Goal: Information Seeking & Learning: Learn about a topic

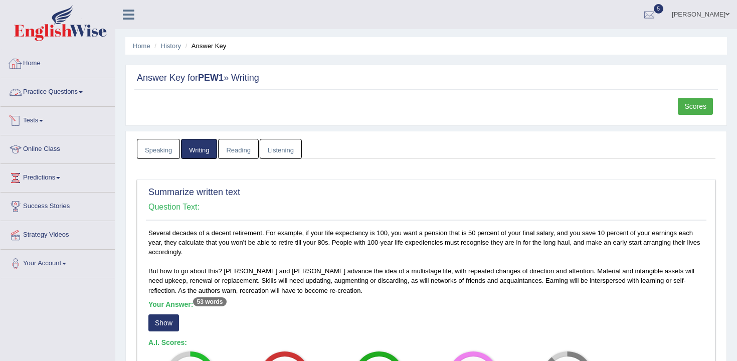
click at [45, 66] on link "Home" at bounding box center [58, 62] width 114 height 25
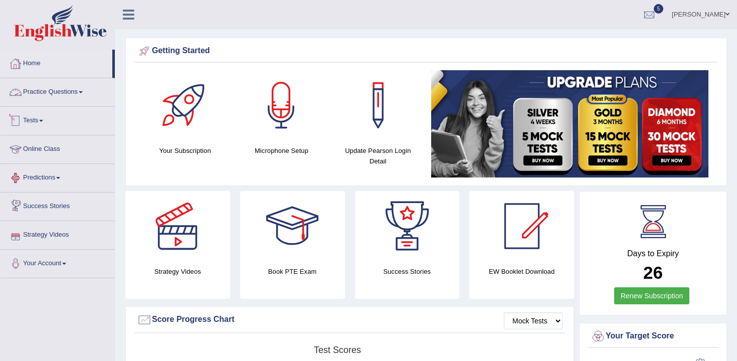
click at [58, 90] on link "Practice Questions" at bounding box center [58, 90] width 114 height 25
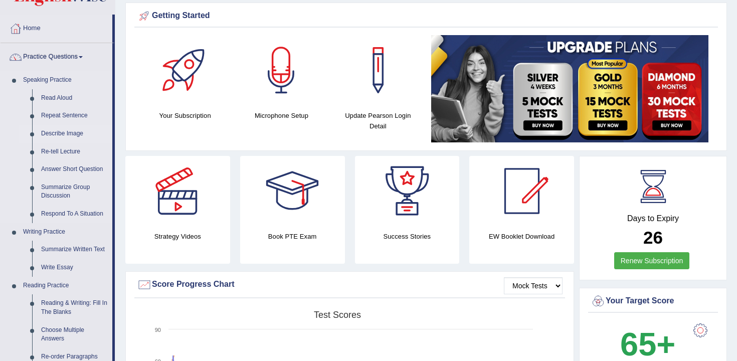
scroll to position [47, 0]
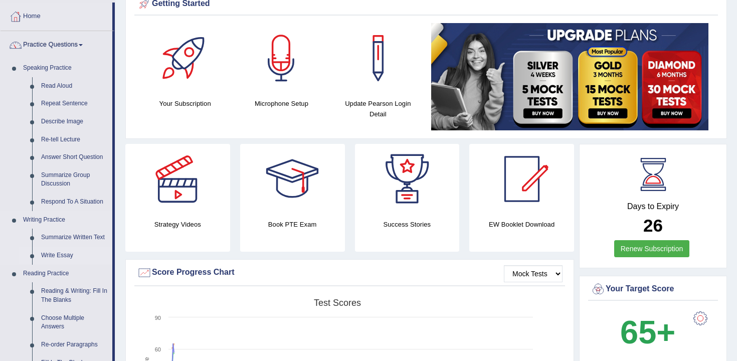
click at [67, 259] on link "Write Essay" at bounding box center [75, 256] width 76 height 18
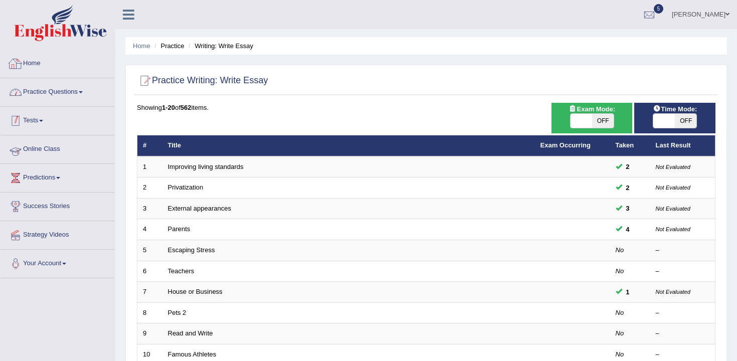
click at [45, 125] on link "Tests" at bounding box center [58, 119] width 114 height 25
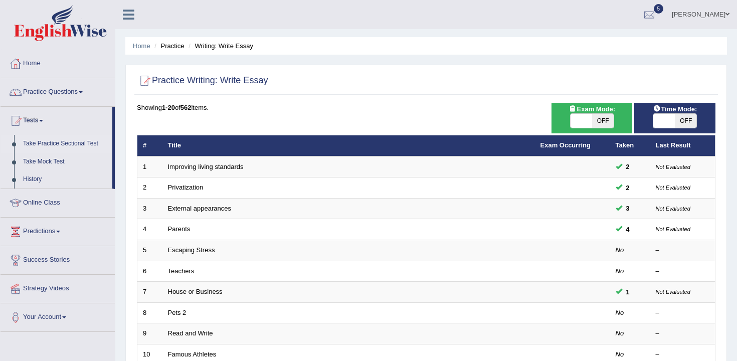
click at [64, 144] on link "Take Practice Sectional Test" at bounding box center [66, 144] width 94 height 18
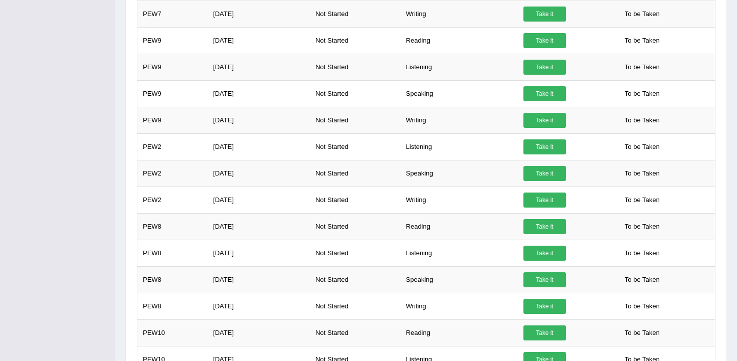
scroll to position [662, 0]
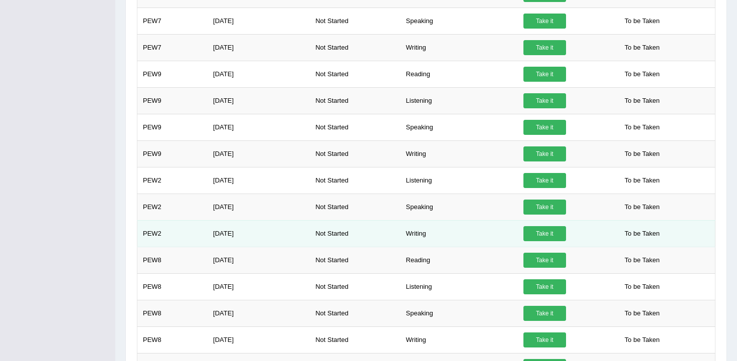
click at [537, 233] on link "Take it" at bounding box center [544, 233] width 43 height 15
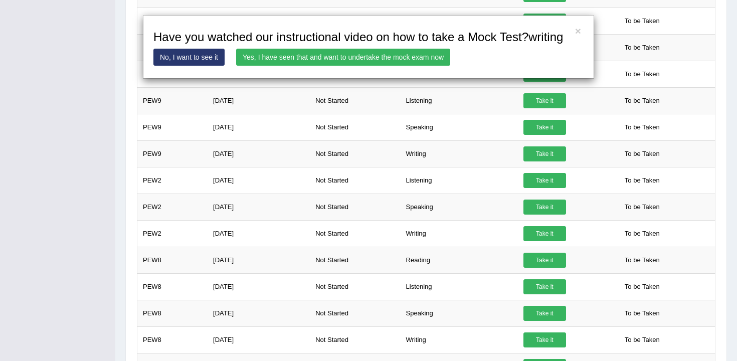
click at [345, 65] on link "Yes, I have seen that and want to undertake the mock exam now" at bounding box center [343, 57] width 214 height 17
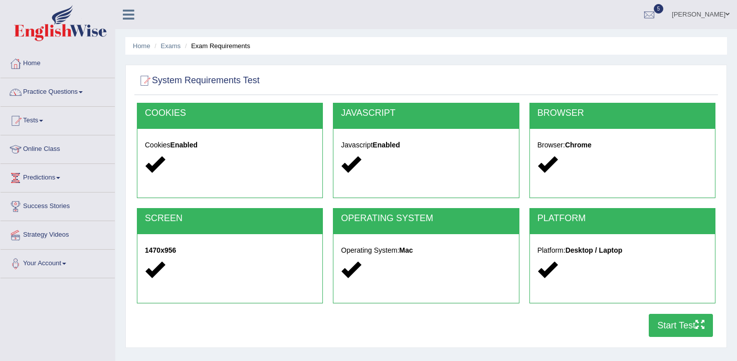
click at [675, 323] on button "Start Test" at bounding box center [680, 325] width 64 height 23
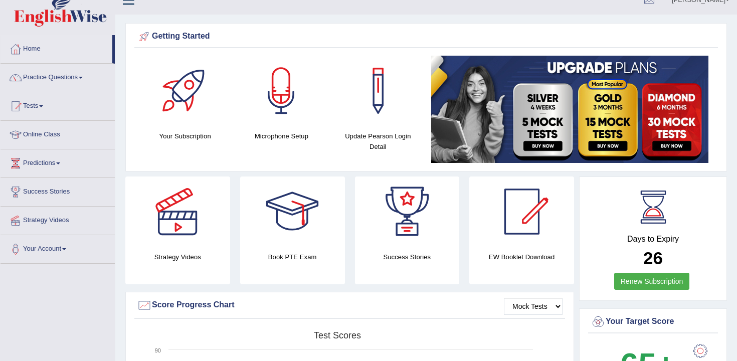
scroll to position [15, 0]
click at [51, 139] on link "Online Class" at bounding box center [58, 132] width 114 height 25
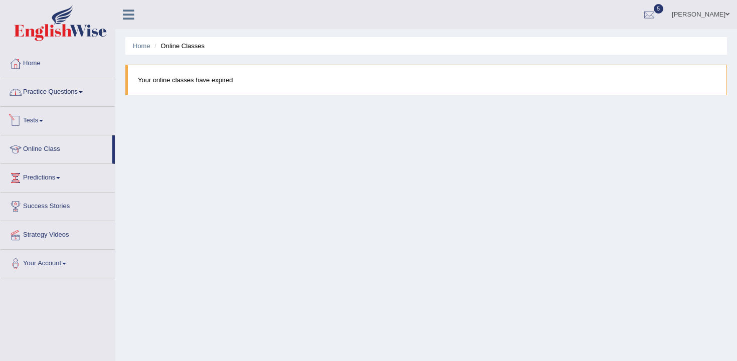
click at [58, 120] on link "Tests" at bounding box center [58, 119] width 114 height 25
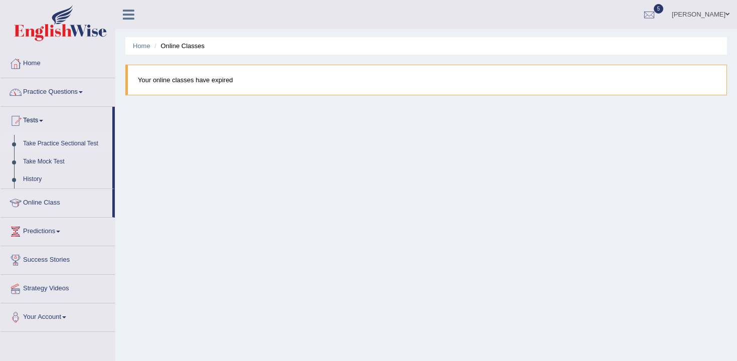
click at [71, 143] on link "Take Practice Sectional Test" at bounding box center [66, 144] width 94 height 18
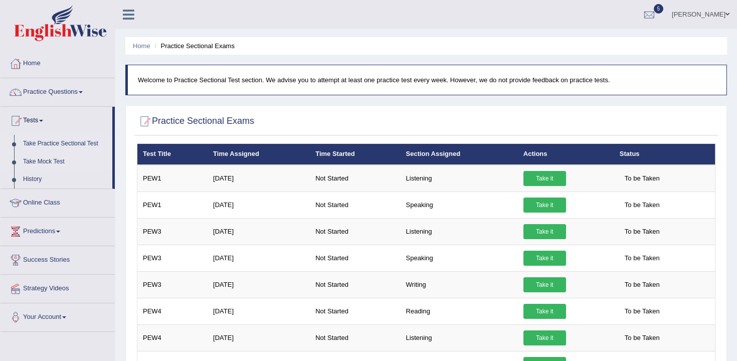
click at [56, 160] on link "Take Mock Test" at bounding box center [66, 162] width 94 height 18
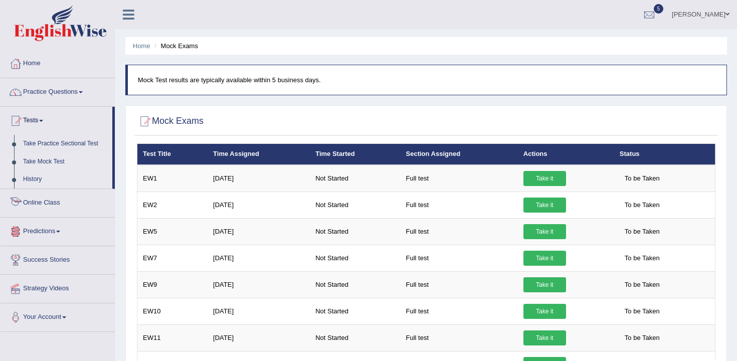
click at [48, 184] on link "History" at bounding box center [66, 179] width 94 height 18
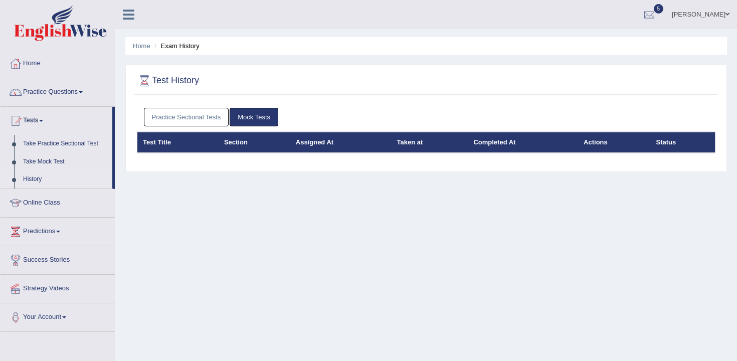
click at [208, 128] on div "Practice Sectional Tests Mock Tests" at bounding box center [426, 117] width 578 height 29
click at [208, 118] on link "Practice Sectional Tests" at bounding box center [186, 117] width 85 height 19
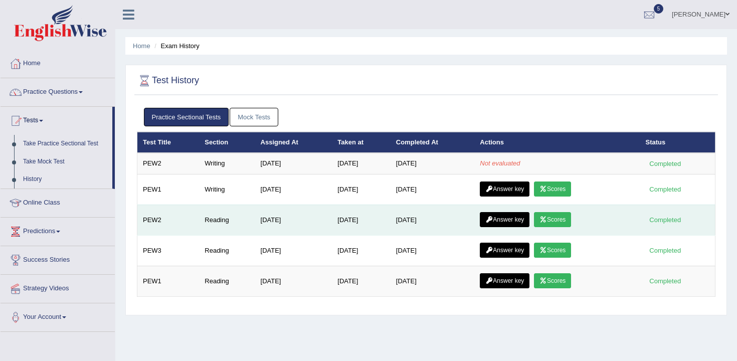
scroll to position [14, 0]
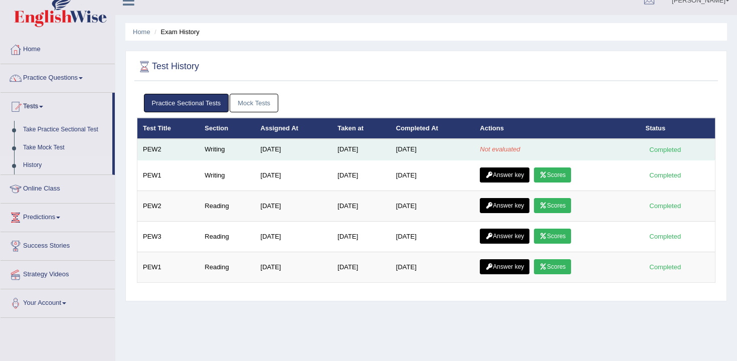
click at [455, 156] on td "[DATE]" at bounding box center [432, 149] width 84 height 21
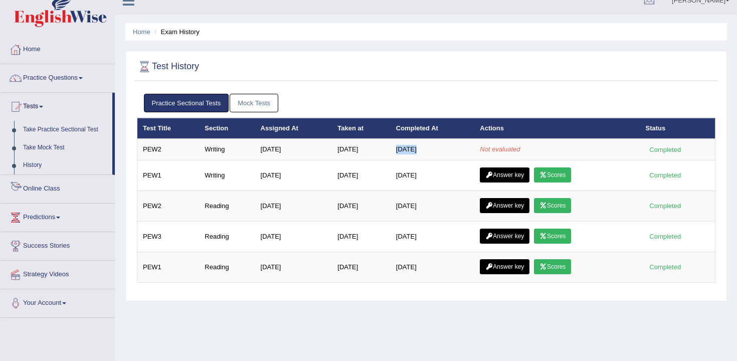
click at [86, 135] on link "Take Practice Sectional Test" at bounding box center [66, 130] width 94 height 18
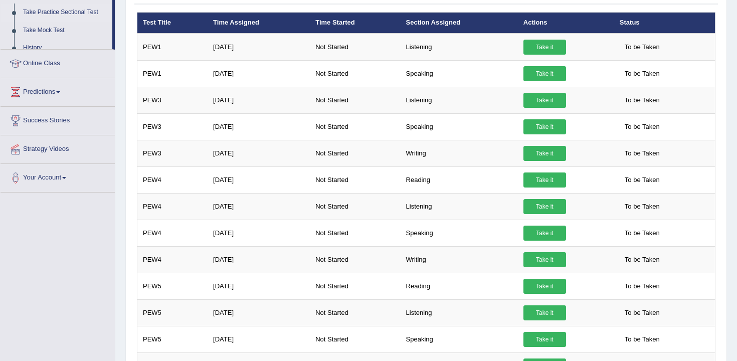
scroll to position [137, 0]
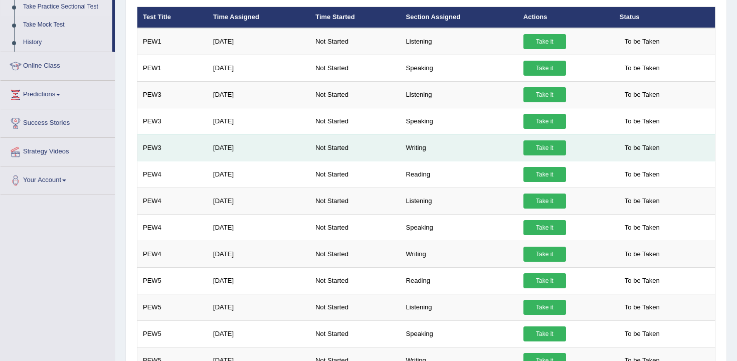
click at [546, 146] on link "Take it" at bounding box center [544, 147] width 43 height 15
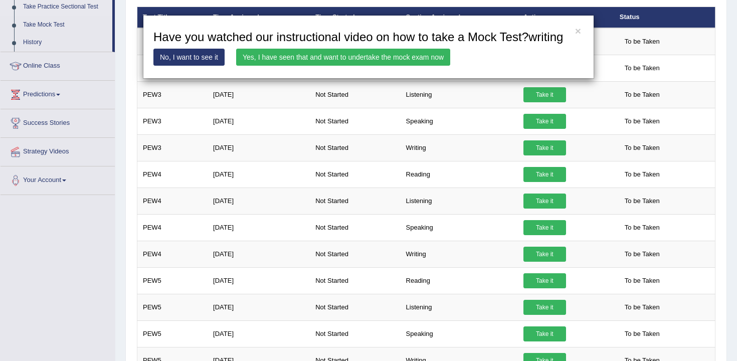
click at [403, 66] on link "Yes, I have seen that and want to undertake the mock exam now" at bounding box center [343, 57] width 214 height 17
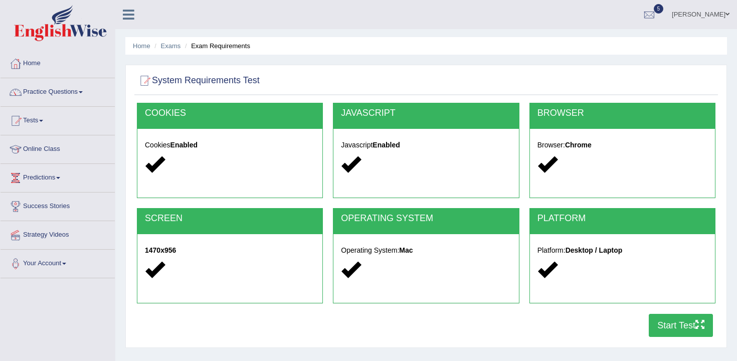
click at [677, 321] on button "Start Test" at bounding box center [680, 325] width 64 height 23
click at [661, 329] on button "Start Test" at bounding box center [680, 325] width 64 height 23
click at [652, 323] on button "Start Test" at bounding box center [680, 325] width 64 height 23
click at [677, 327] on button "Start Test" at bounding box center [680, 325] width 64 height 23
click at [668, 325] on button "Start Test" at bounding box center [680, 325] width 64 height 23
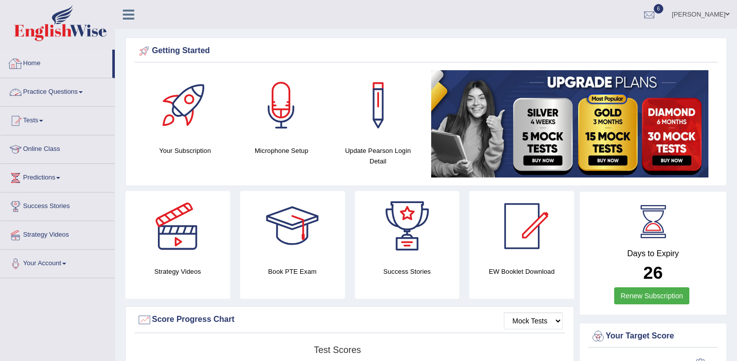
click at [69, 79] on link "Practice Questions" at bounding box center [58, 90] width 114 height 25
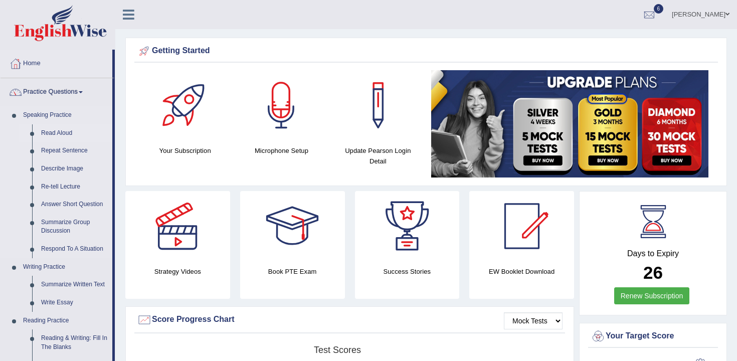
click at [65, 134] on link "Read Aloud" at bounding box center [75, 133] width 76 height 18
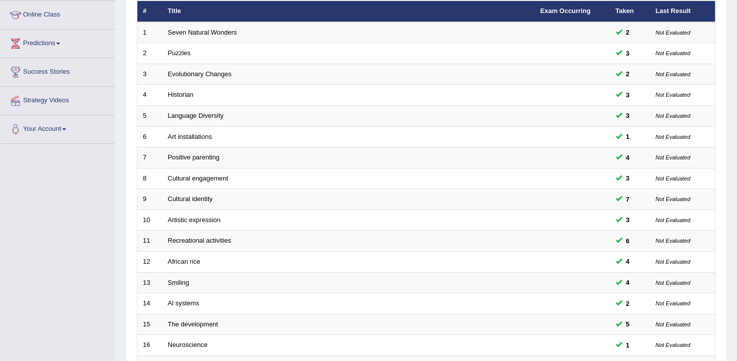
scroll to position [303, 0]
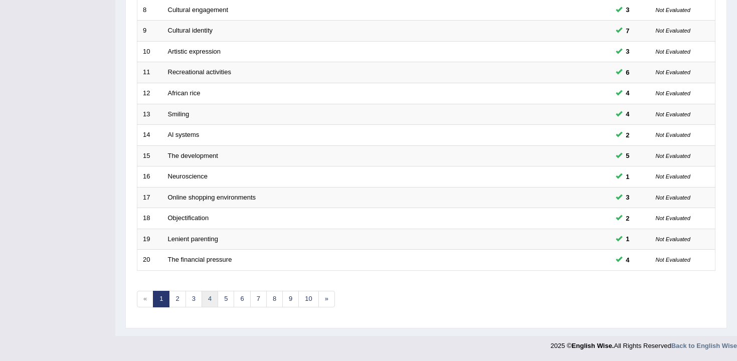
click at [214, 300] on link "4" at bounding box center [209, 299] width 17 height 17
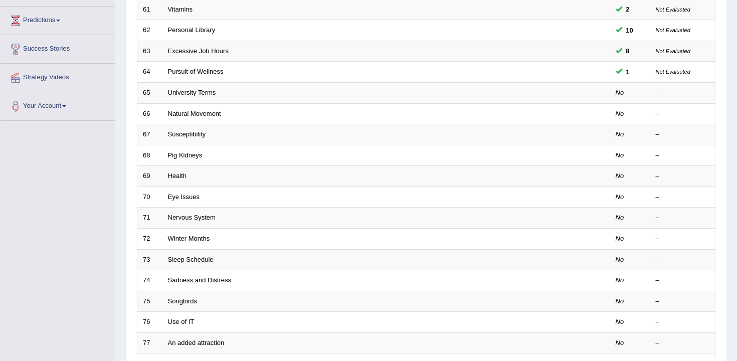
scroll to position [166, 0]
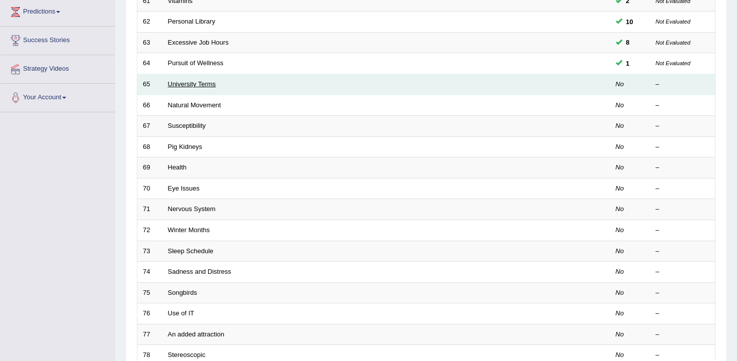
click at [204, 84] on link "University Terms" at bounding box center [192, 84] width 48 height 8
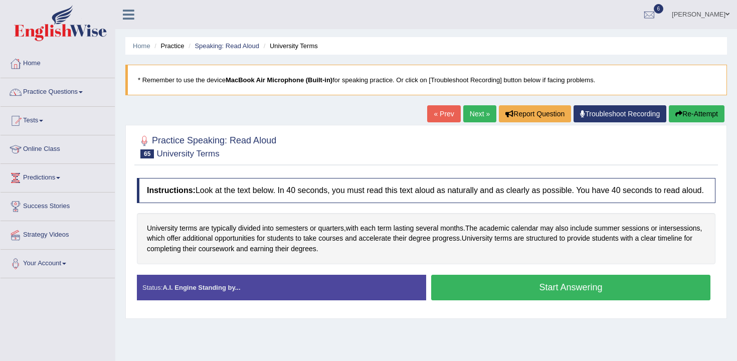
drag, startPoint x: 458, startPoint y: 286, endPoint x: 451, endPoint y: 286, distance: 7.5
click at [458, 286] on button "Start Answering" at bounding box center [570, 288] width 279 height 26
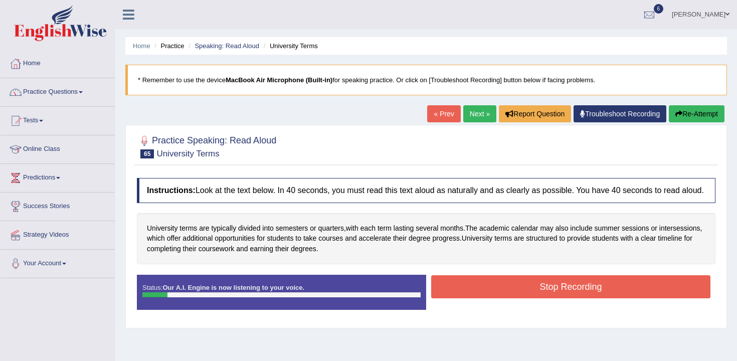
click at [690, 115] on button "Re-Attempt" at bounding box center [696, 113] width 56 height 17
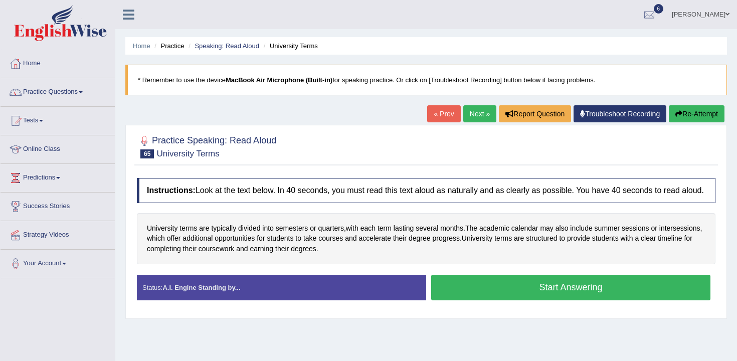
click at [575, 310] on div "Status: A.I. Engine Standing by... Start Answering Stop Recording" at bounding box center [426, 293] width 578 height 36
click at [575, 299] on button "Start Answering" at bounding box center [570, 288] width 279 height 26
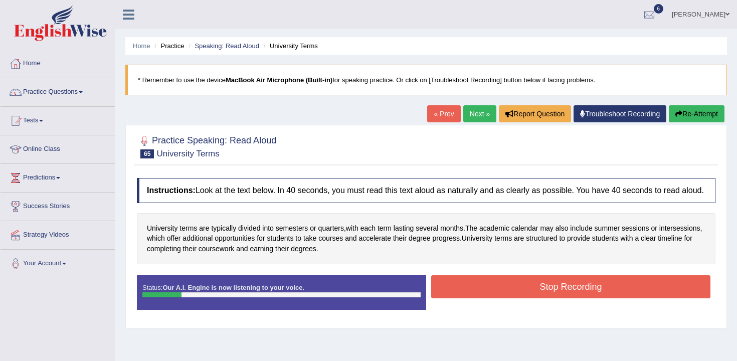
click at [556, 295] on button "Stop Recording" at bounding box center [570, 286] width 279 height 23
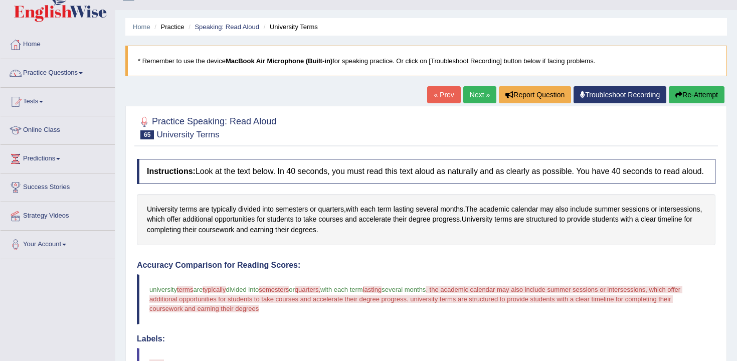
scroll to position [10, 0]
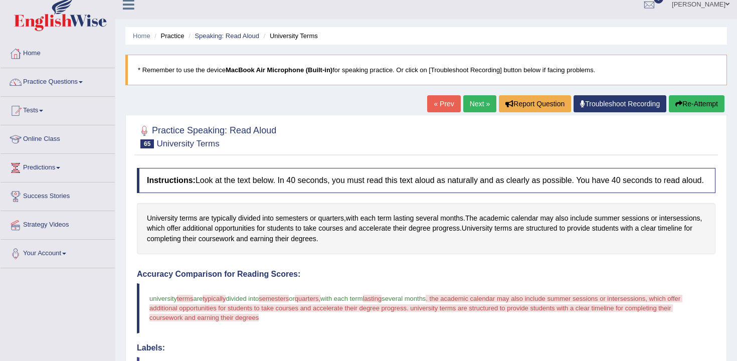
click at [687, 103] on button "Re-Attempt" at bounding box center [696, 103] width 56 height 17
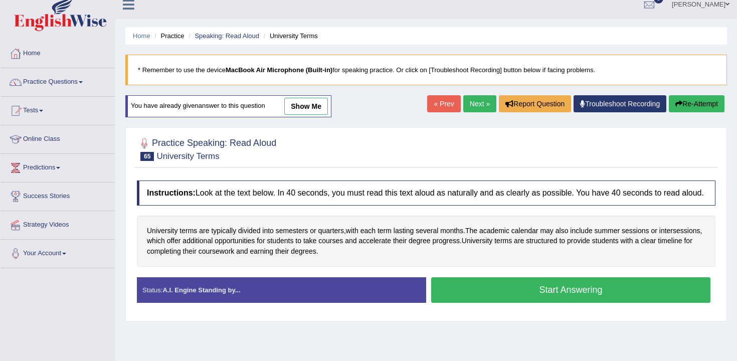
scroll to position [10, 0]
click at [473, 303] on button "Start Answering" at bounding box center [570, 290] width 279 height 26
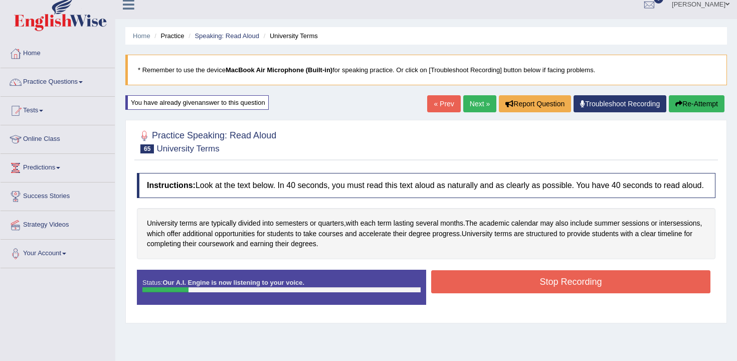
click at [486, 293] on button "Stop Recording" at bounding box center [570, 281] width 279 height 23
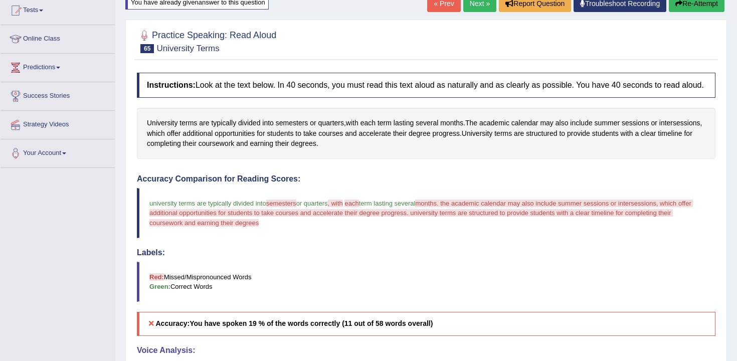
scroll to position [70, 0]
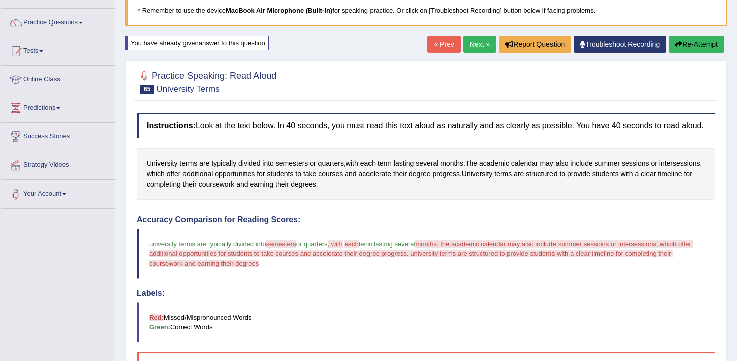
click at [683, 49] on button "Re-Attempt" at bounding box center [696, 44] width 56 height 17
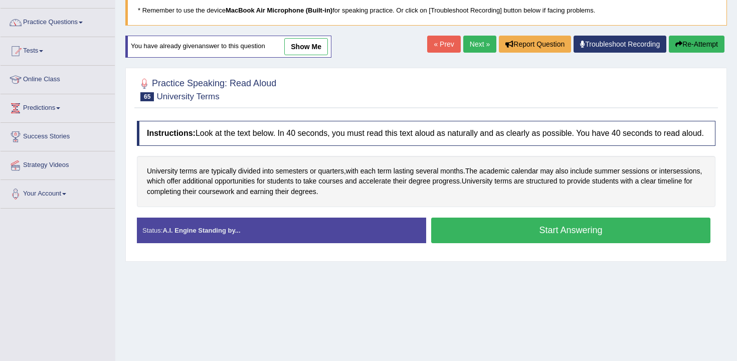
scroll to position [70, 0]
click at [536, 243] on button "Start Answering" at bounding box center [570, 230] width 279 height 26
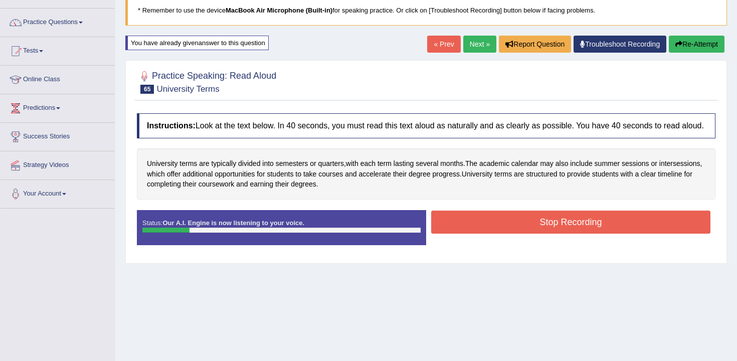
click at [533, 226] on button "Stop Recording" at bounding box center [570, 221] width 279 height 23
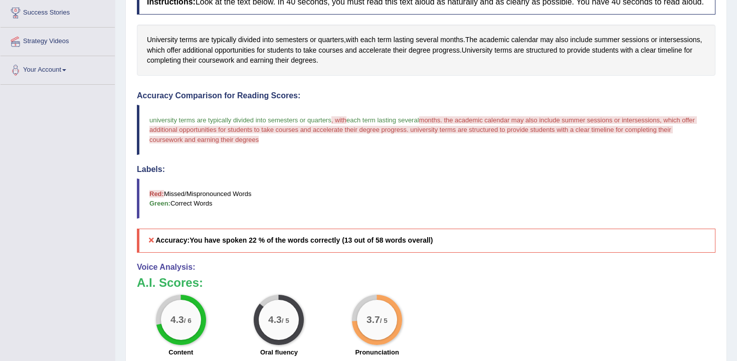
scroll to position [0, 0]
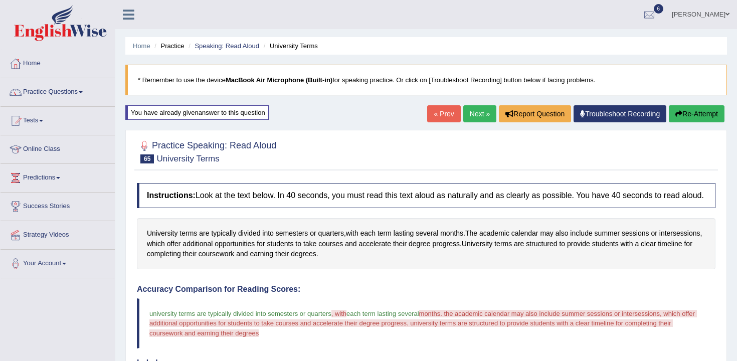
click at [482, 113] on link "Next »" at bounding box center [479, 113] width 33 height 17
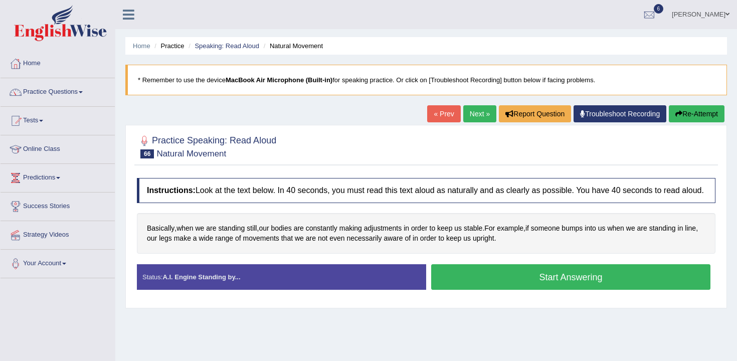
click at [446, 290] on button "Start Answering" at bounding box center [570, 277] width 279 height 26
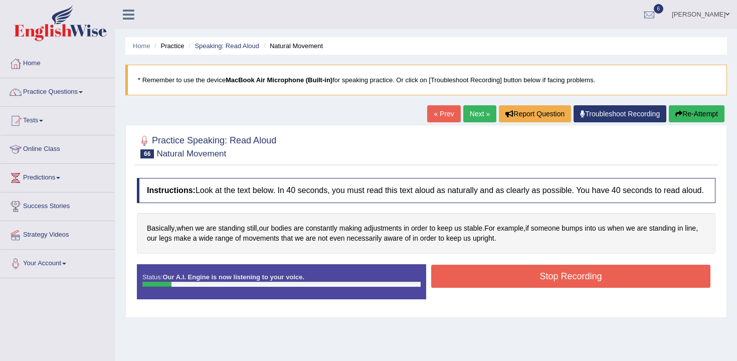
click at [722, 106] on button "Re-Attempt" at bounding box center [696, 113] width 56 height 17
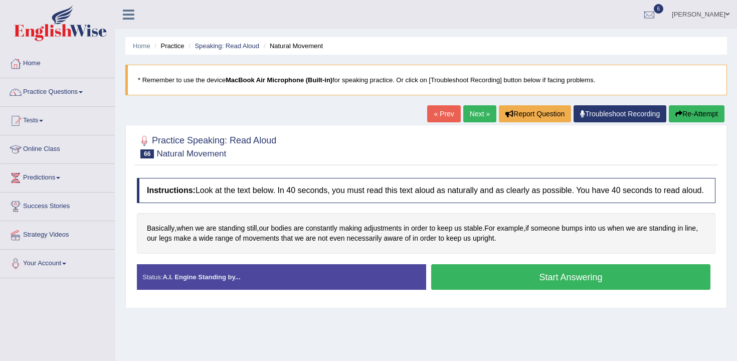
click at [571, 285] on button "Start Answering" at bounding box center [570, 277] width 279 height 26
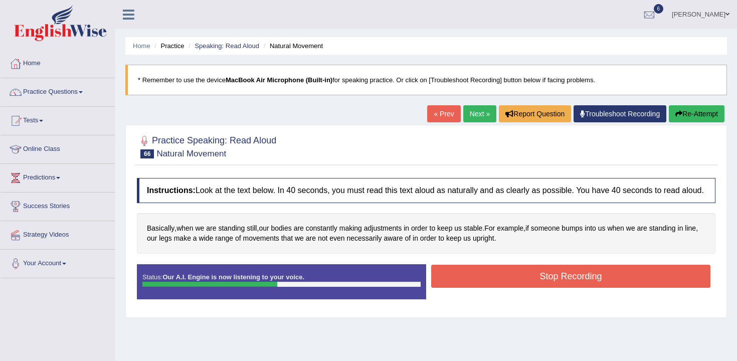
click at [504, 288] on button "Stop Recording" at bounding box center [570, 276] width 279 height 23
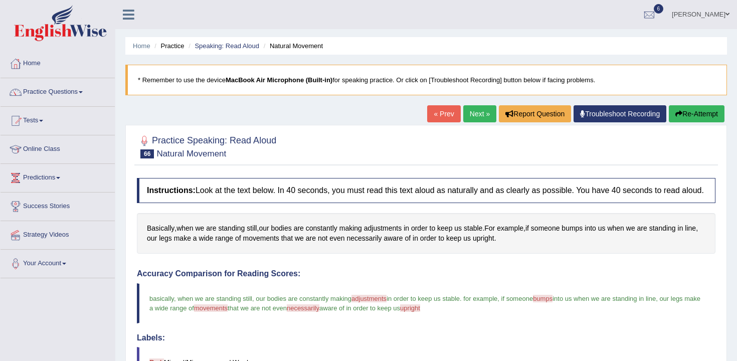
click at [478, 121] on link "Next »" at bounding box center [479, 113] width 33 height 17
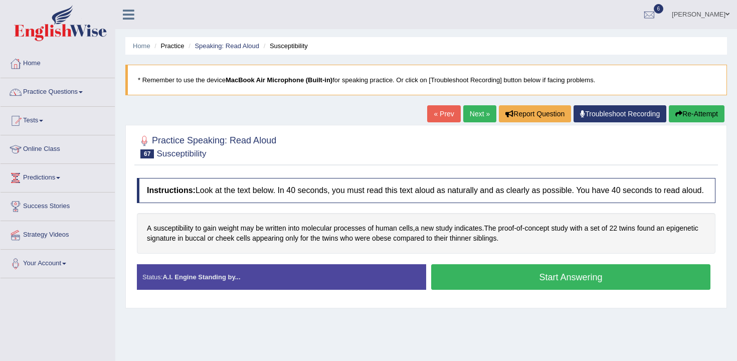
click at [477, 287] on button "Start Answering" at bounding box center [570, 277] width 279 height 26
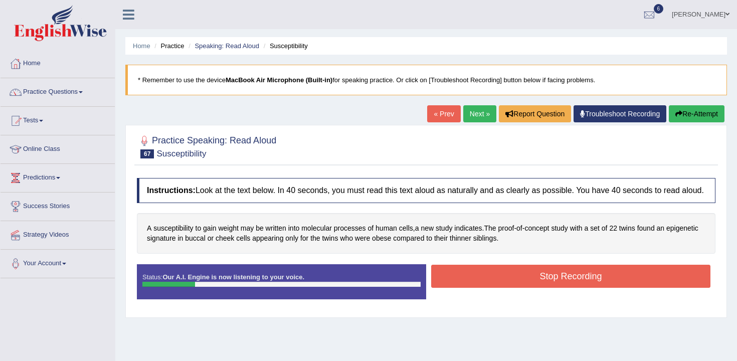
click at [681, 111] on button "Re-Attempt" at bounding box center [696, 113] width 56 height 17
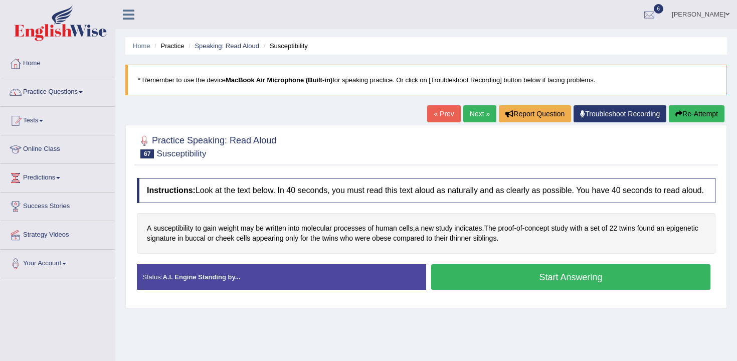
click at [457, 303] on div "Instructions: Look at the text below. In 40 seconds, you must read this text al…" at bounding box center [425, 238] width 583 height 130
click at [471, 286] on button "Start Answering" at bounding box center [570, 277] width 279 height 26
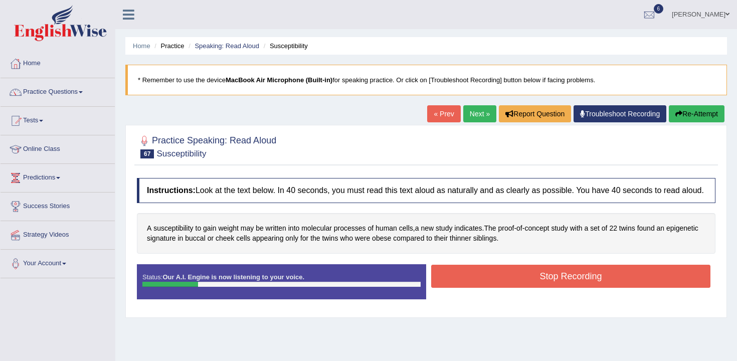
click at [486, 284] on button "Stop Recording" at bounding box center [570, 276] width 279 height 23
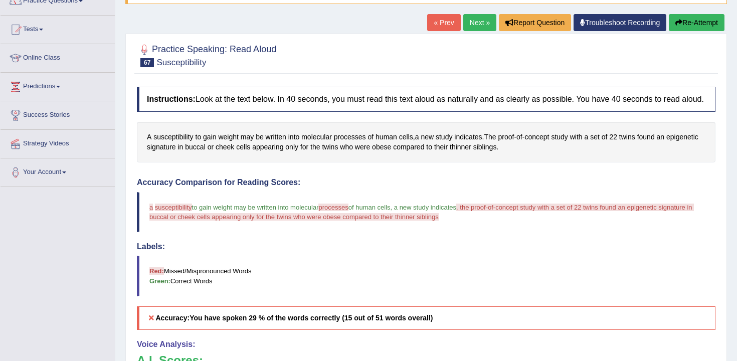
scroll to position [89, 0]
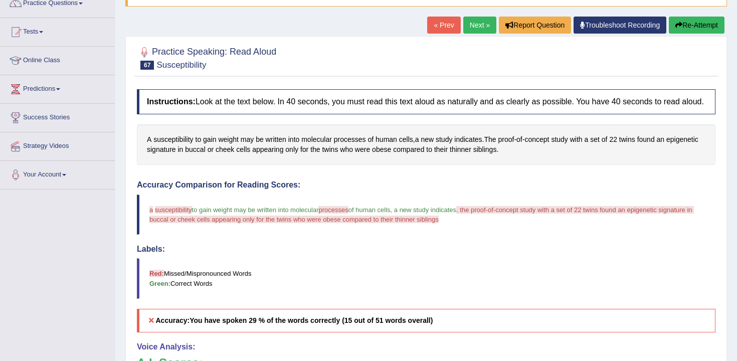
click at [696, 25] on button "Re-Attempt" at bounding box center [696, 25] width 56 height 17
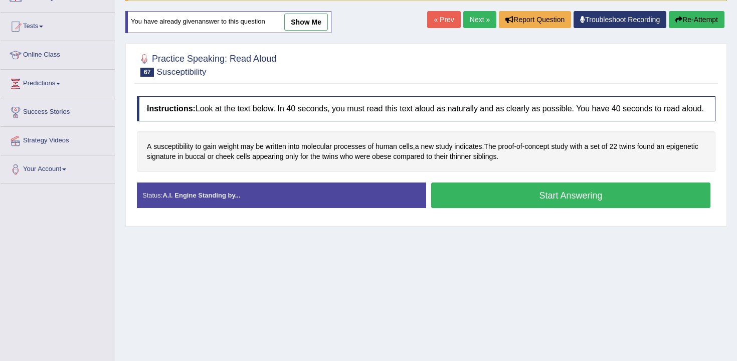
scroll to position [89, 0]
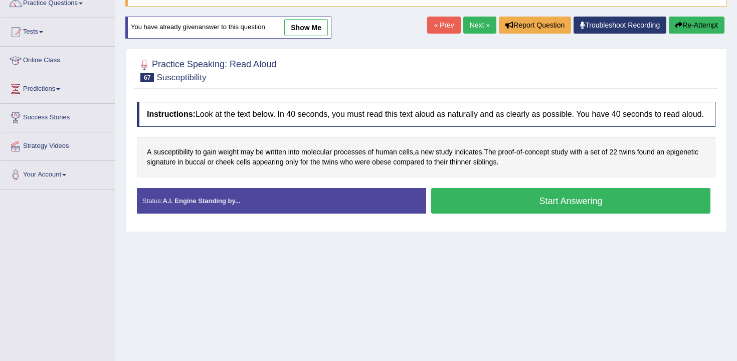
click at [480, 210] on button "Start Answering" at bounding box center [570, 201] width 279 height 26
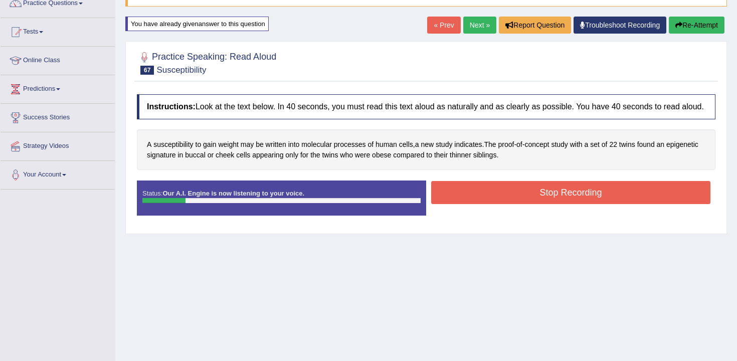
click at [489, 198] on button "Stop Recording" at bounding box center [570, 192] width 279 height 23
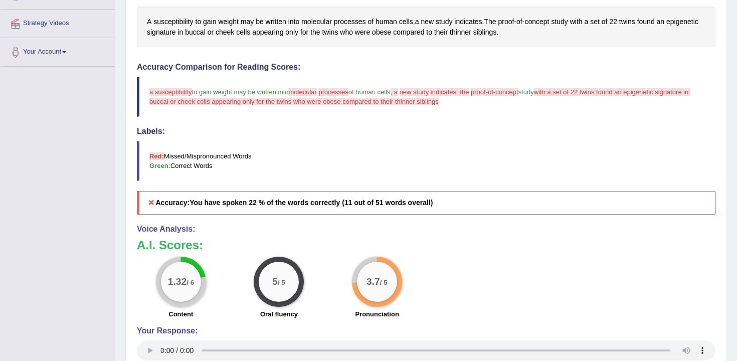
scroll to position [0, 0]
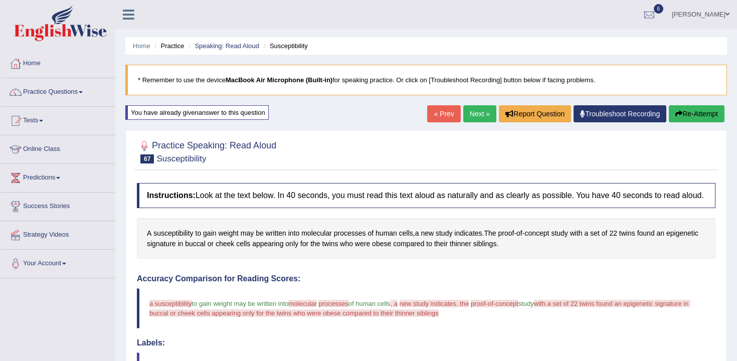
click at [687, 112] on button "Re-Attempt" at bounding box center [696, 113] width 56 height 17
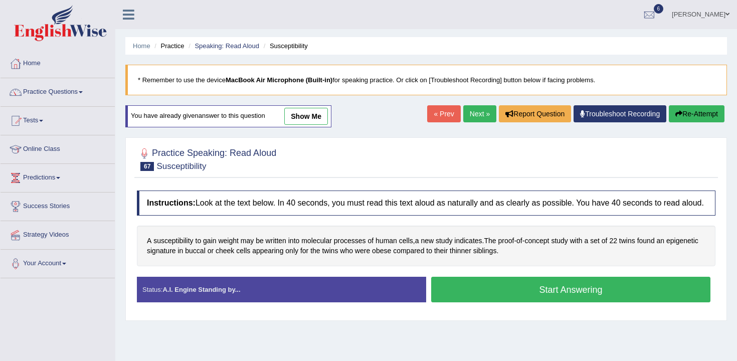
click at [558, 289] on button "Start Answering" at bounding box center [570, 290] width 279 height 26
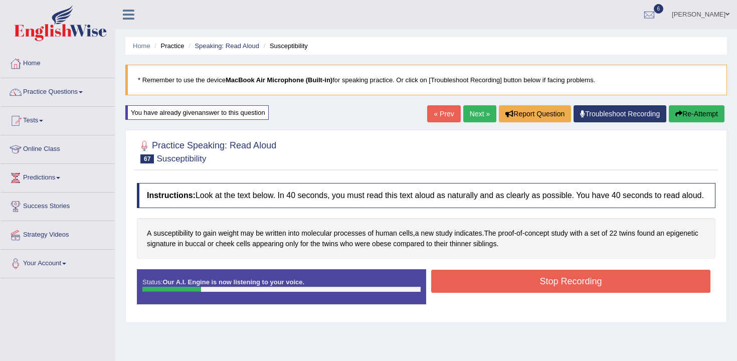
click at [554, 287] on button "Stop Recording" at bounding box center [570, 281] width 279 height 23
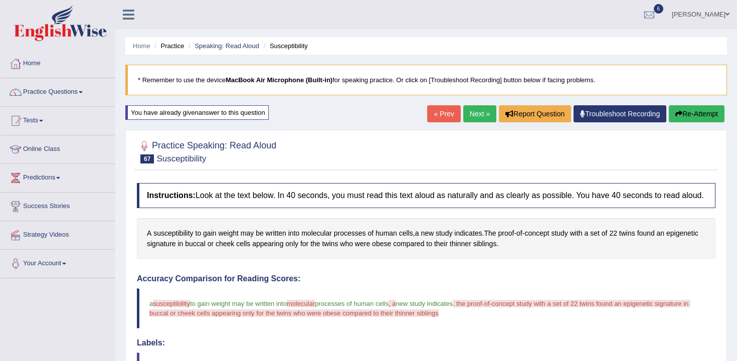
click at [700, 105] on div "Home Practice Speaking: Read Aloud Susceptibility * Remember to use the device …" at bounding box center [425, 317] width 621 height 635
click at [701, 118] on button "Re-Attempt" at bounding box center [696, 113] width 56 height 17
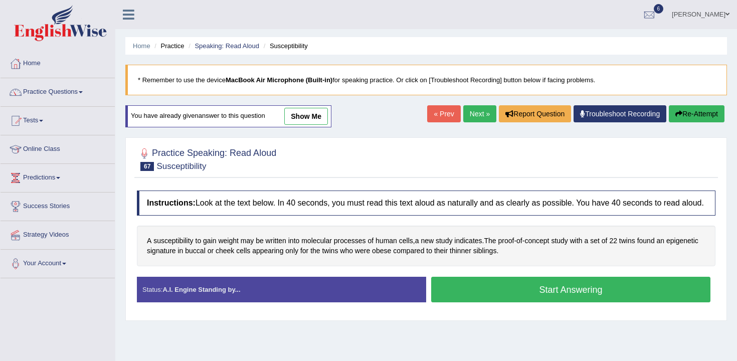
click at [516, 299] on button "Start Answering" at bounding box center [570, 290] width 279 height 26
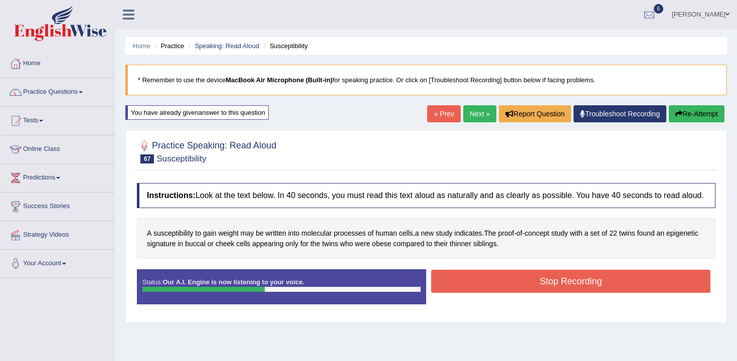
click at [506, 292] on button "Stop Recording" at bounding box center [570, 281] width 279 height 23
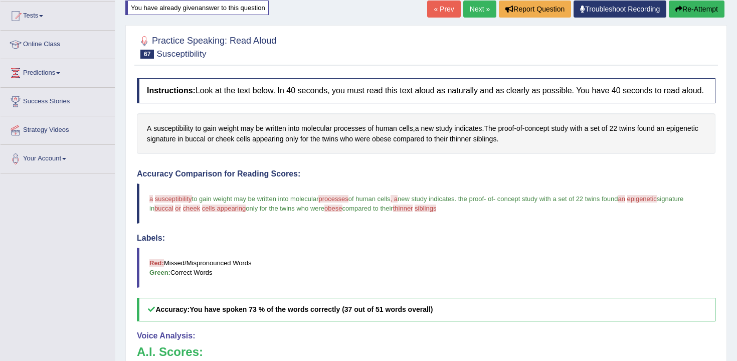
scroll to position [36, 0]
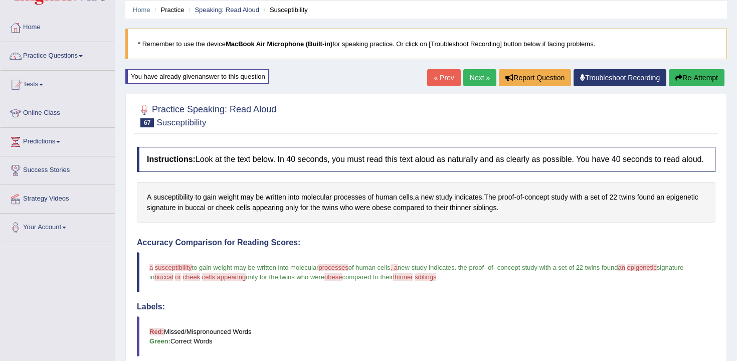
click at [481, 80] on link "Next »" at bounding box center [479, 77] width 33 height 17
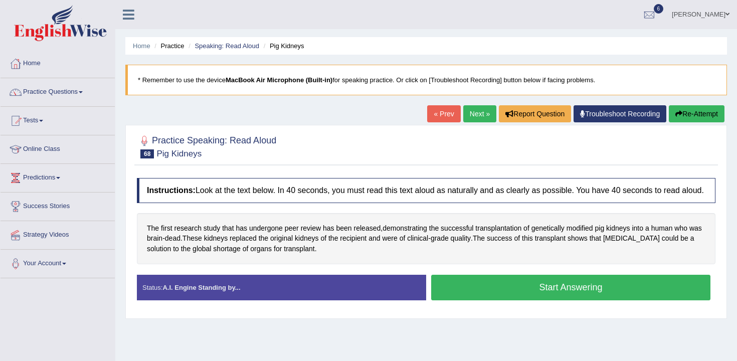
click at [464, 289] on button "Start Answering" at bounding box center [570, 288] width 279 height 26
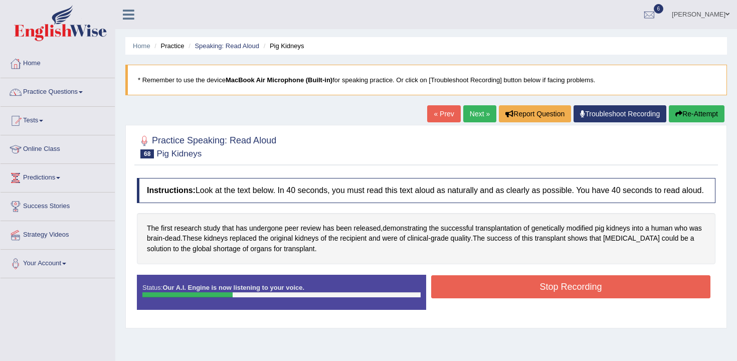
click at [456, 292] on button "Stop Recording" at bounding box center [570, 286] width 279 height 23
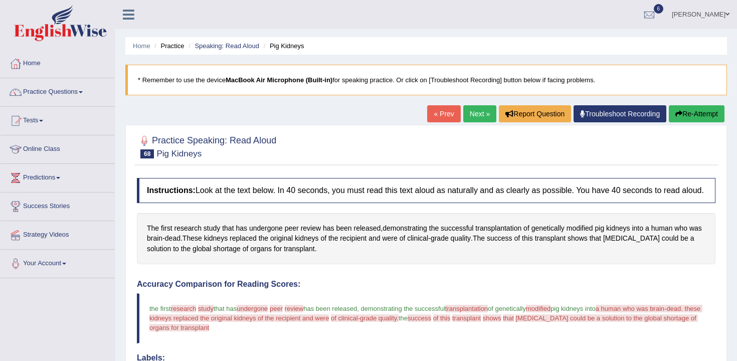
click at [705, 108] on button "Re-Attempt" at bounding box center [696, 113] width 56 height 17
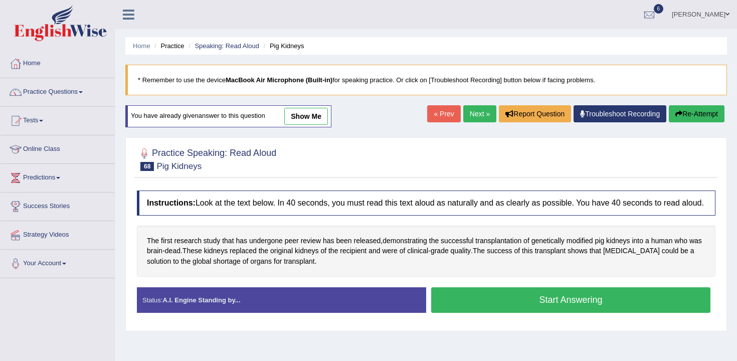
click at [484, 308] on button "Start Answering" at bounding box center [570, 300] width 279 height 26
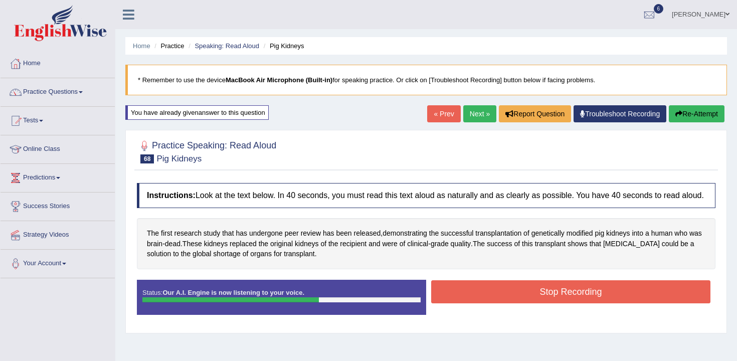
click at [484, 303] on button "Stop Recording" at bounding box center [570, 291] width 279 height 23
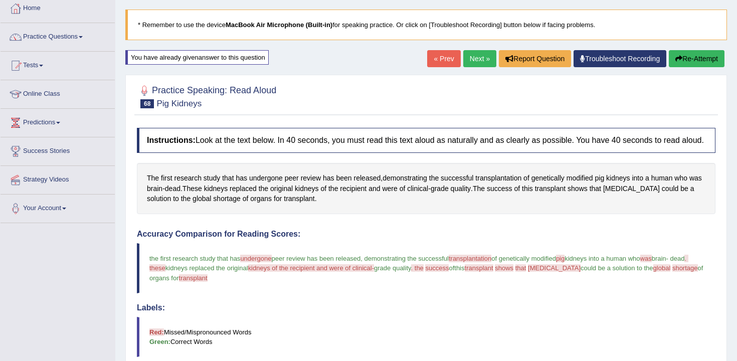
scroll to position [29, 0]
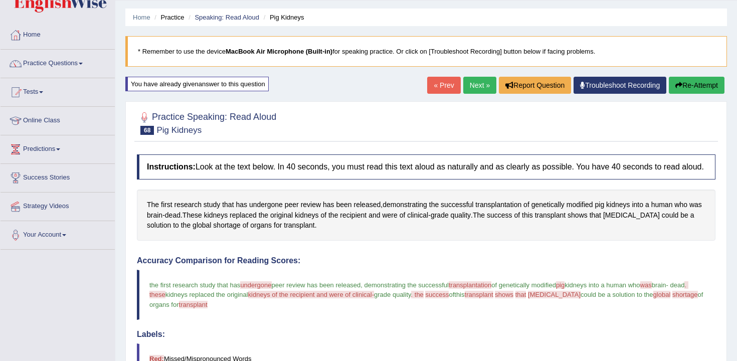
click at [717, 86] on button "Re-Attempt" at bounding box center [696, 85] width 56 height 17
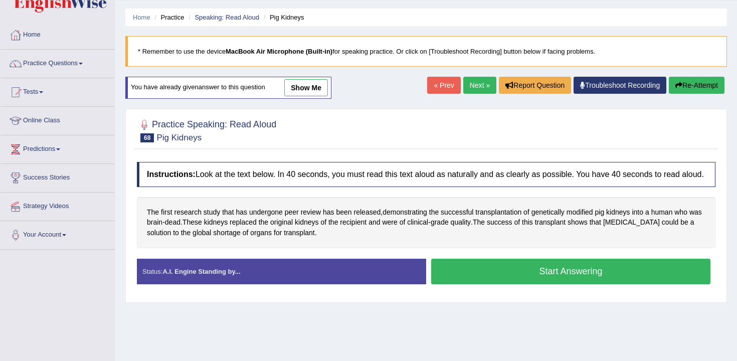
click at [446, 284] on button "Start Answering" at bounding box center [570, 272] width 279 height 26
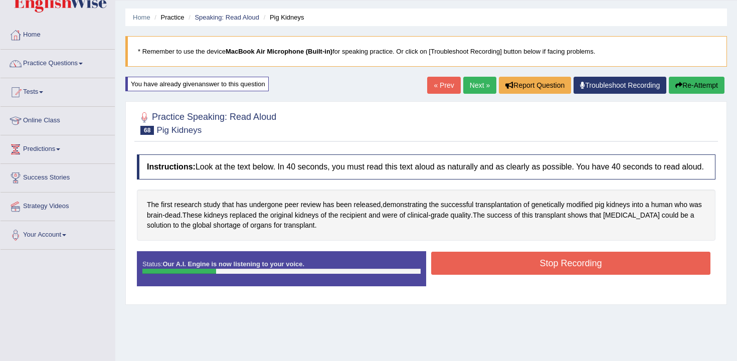
click at [451, 275] on button "Stop Recording" at bounding box center [570, 263] width 279 height 23
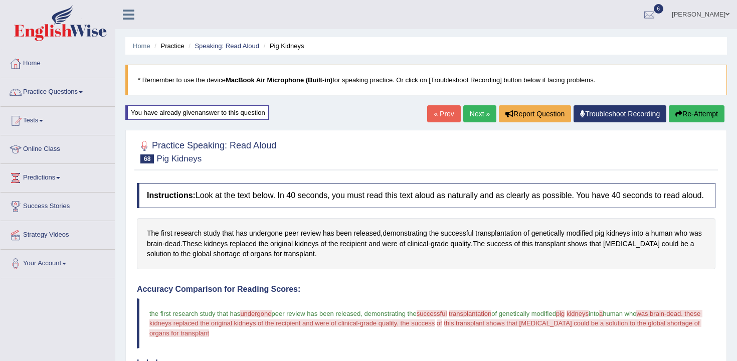
click at [481, 119] on link "Next »" at bounding box center [479, 113] width 33 height 17
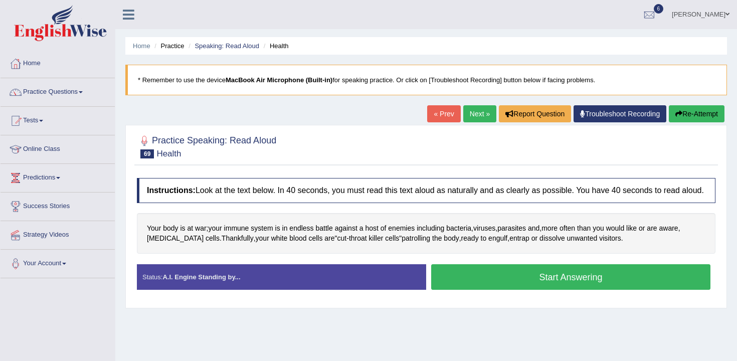
click at [458, 286] on button "Start Answering" at bounding box center [570, 277] width 279 height 26
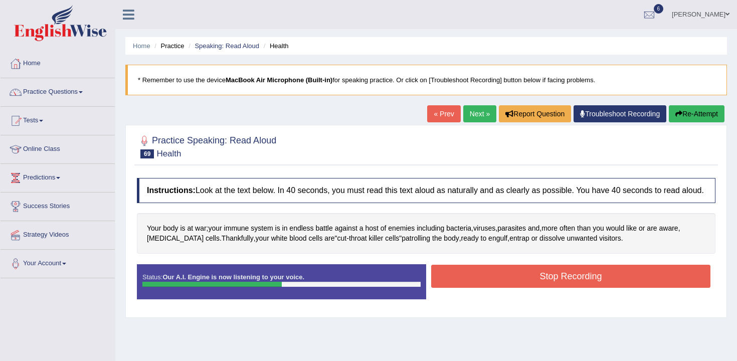
click at [461, 285] on button "Stop Recording" at bounding box center [570, 276] width 279 height 23
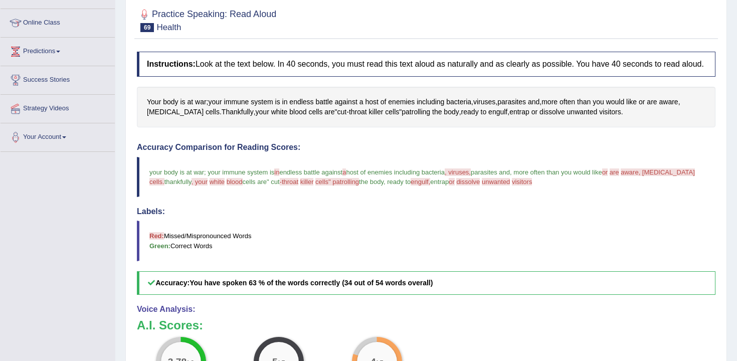
scroll to position [73, 0]
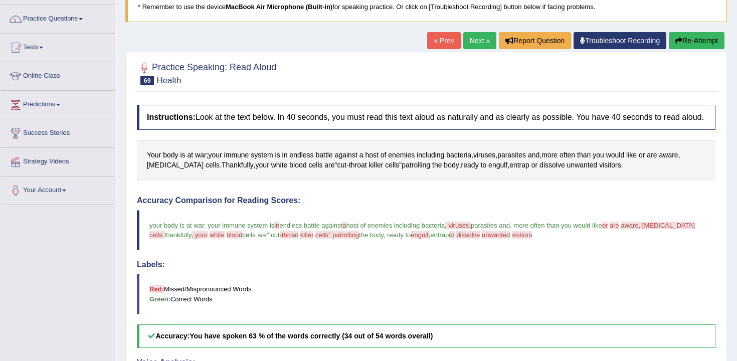
click at [481, 36] on link "Next »" at bounding box center [479, 40] width 33 height 17
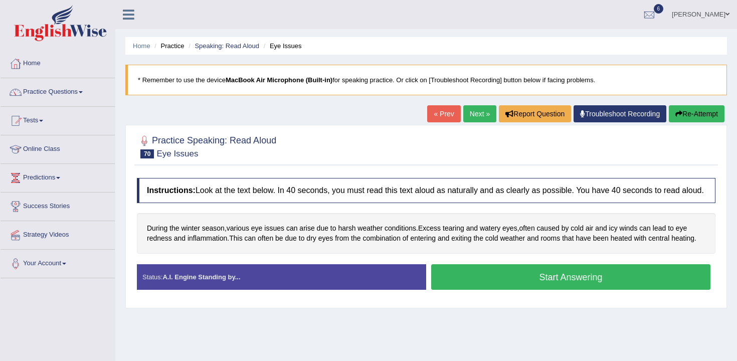
click at [544, 277] on button "Start Answering" at bounding box center [570, 277] width 279 height 26
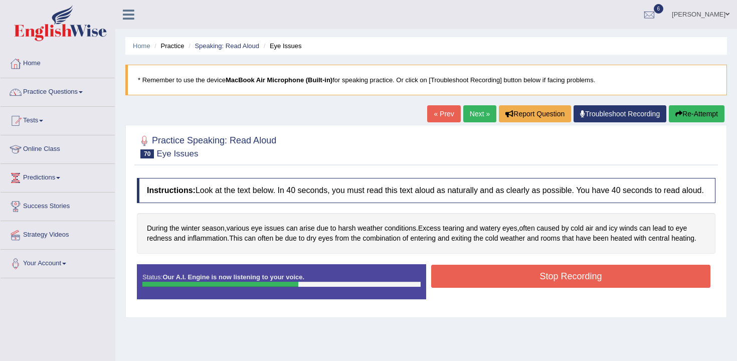
click at [569, 288] on button "Stop Recording" at bounding box center [570, 276] width 279 height 23
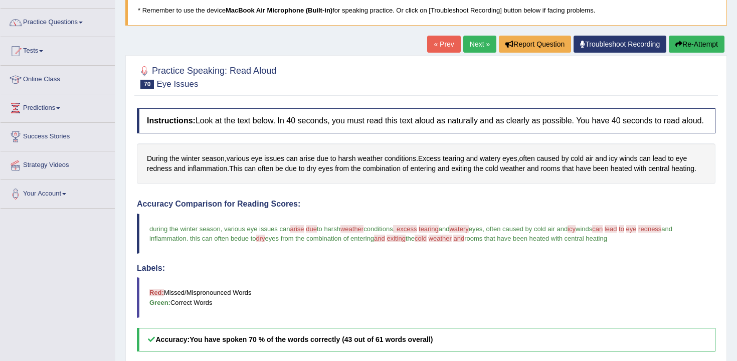
scroll to position [59, 0]
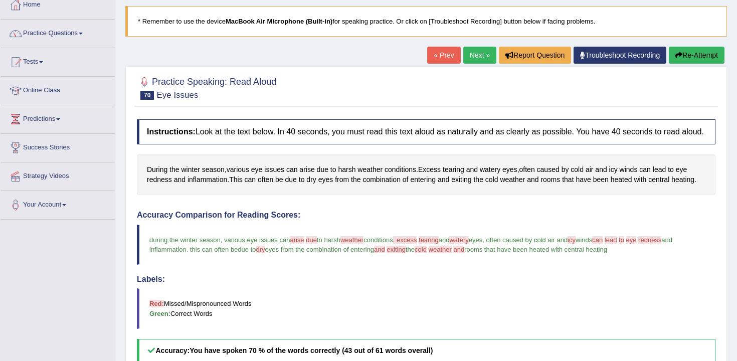
click at [486, 59] on link "Next »" at bounding box center [479, 55] width 33 height 17
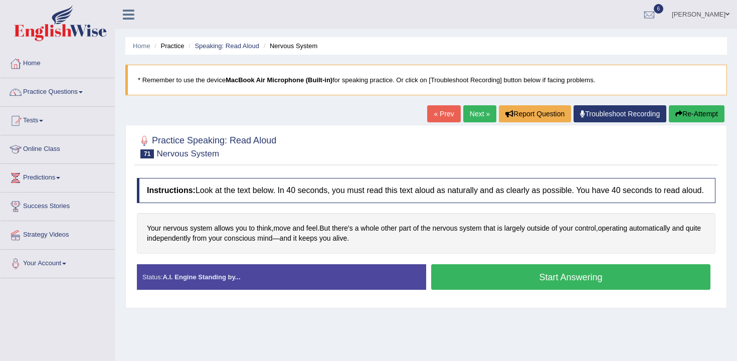
click at [476, 288] on button "Start Answering" at bounding box center [570, 277] width 279 height 26
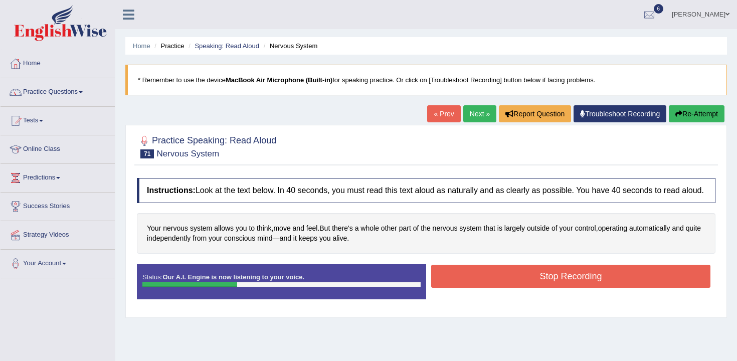
click at [484, 288] on button "Stop Recording" at bounding box center [570, 276] width 279 height 23
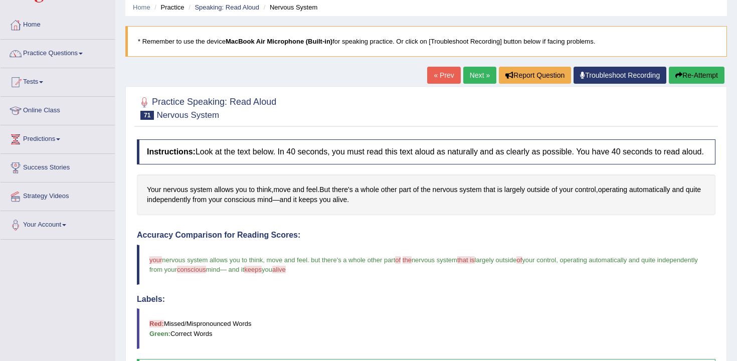
scroll to position [16, 0]
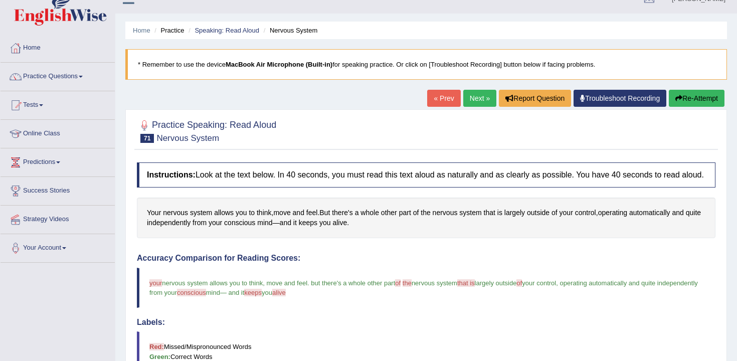
click at [473, 102] on link "Next »" at bounding box center [479, 98] width 33 height 17
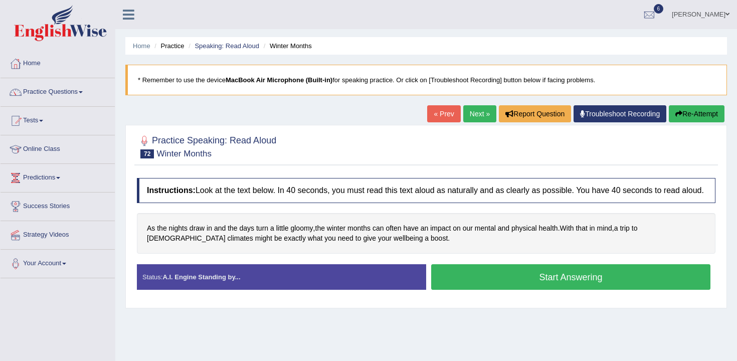
click at [517, 284] on button "Start Answering" at bounding box center [570, 277] width 279 height 26
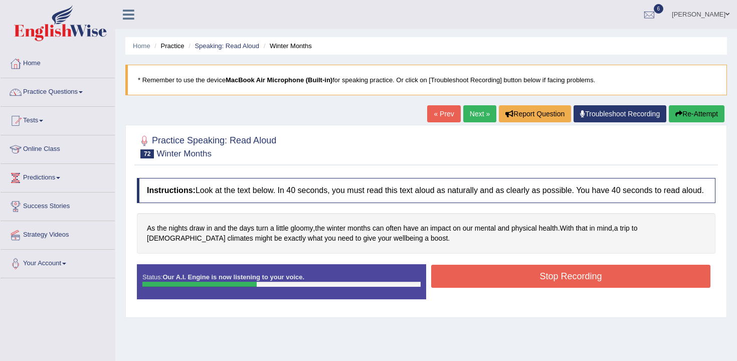
click at [501, 287] on button "Stop Recording" at bounding box center [570, 276] width 279 height 23
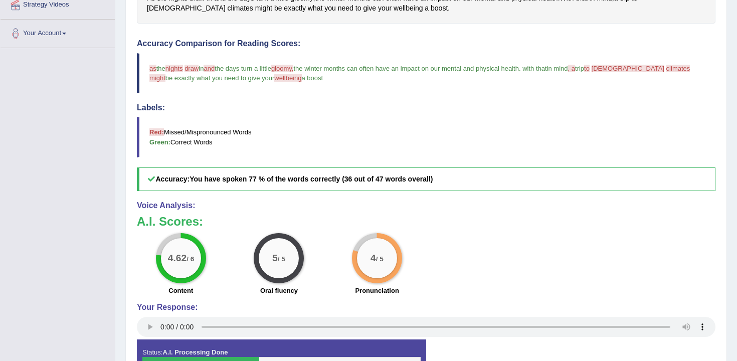
scroll to position [75, 0]
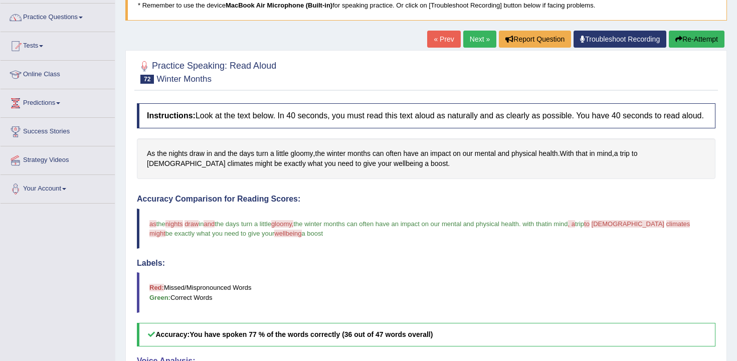
click at [465, 34] on link "Next »" at bounding box center [479, 39] width 33 height 17
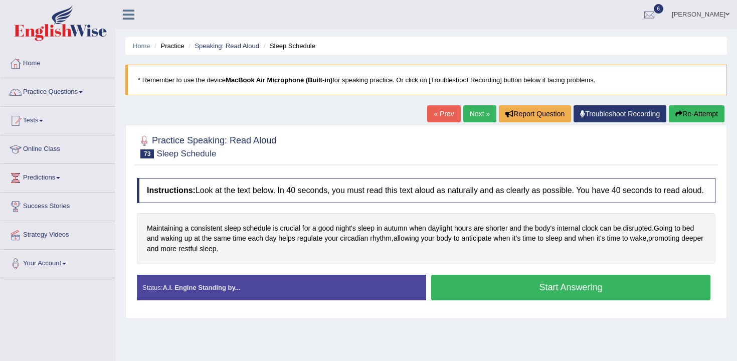
scroll to position [9, 0]
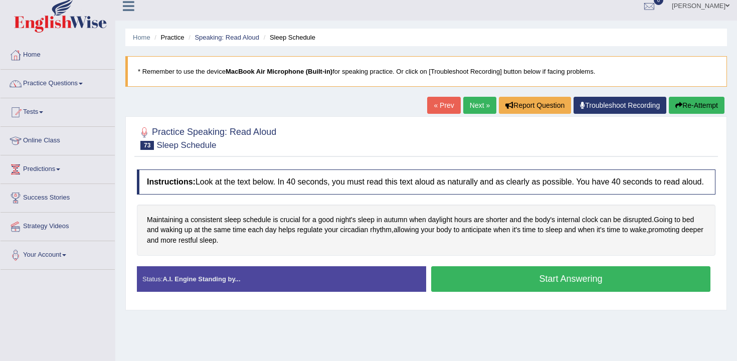
click at [465, 289] on button "Start Answering" at bounding box center [570, 279] width 279 height 26
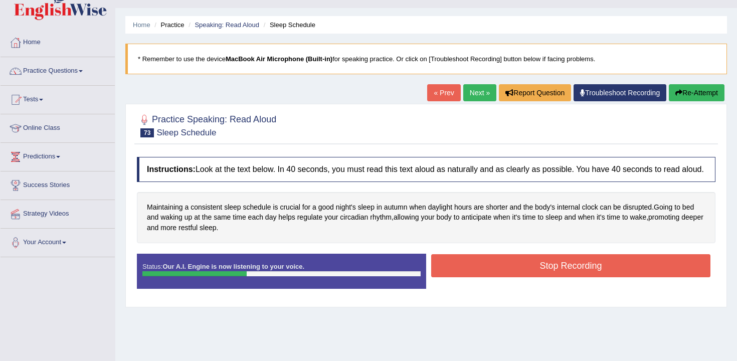
scroll to position [23, 0]
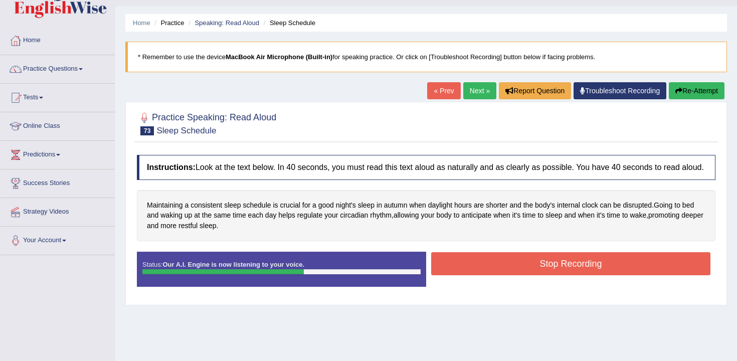
click at [484, 275] on button "Stop Recording" at bounding box center [570, 263] width 279 height 23
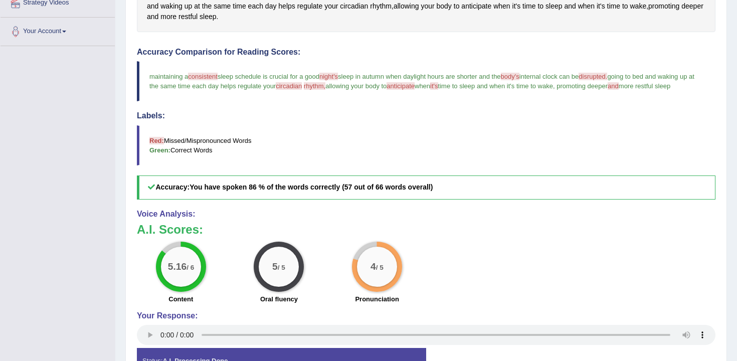
scroll to position [48, 0]
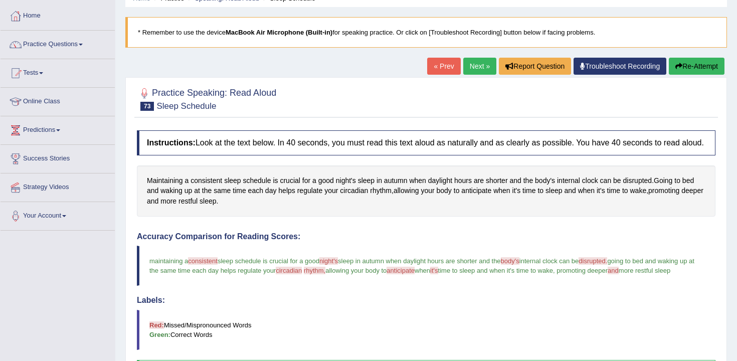
click at [471, 64] on link "Next »" at bounding box center [479, 66] width 33 height 17
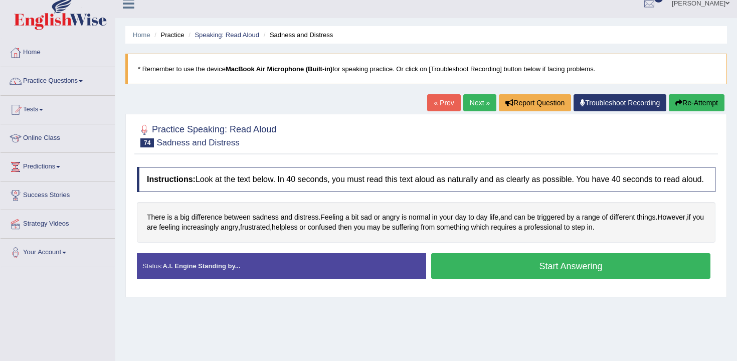
scroll to position [11, 0]
click at [452, 264] on button "Start Answering" at bounding box center [570, 266] width 279 height 26
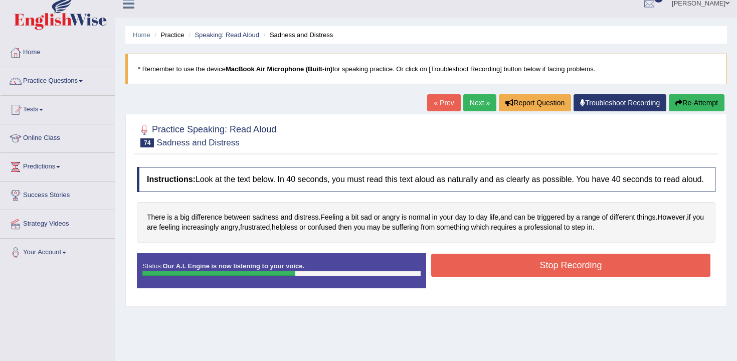
click at [480, 277] on button "Stop Recording" at bounding box center [570, 265] width 279 height 23
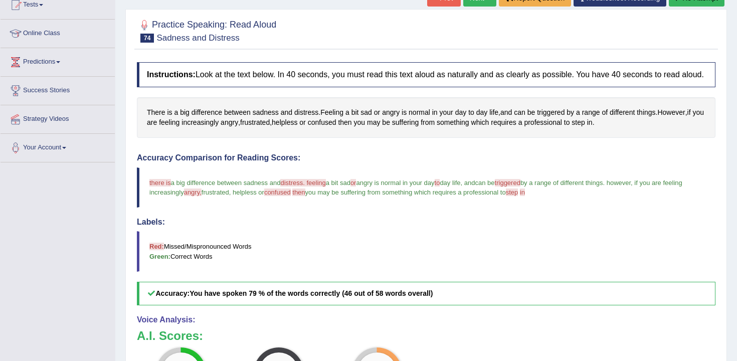
scroll to position [82, 0]
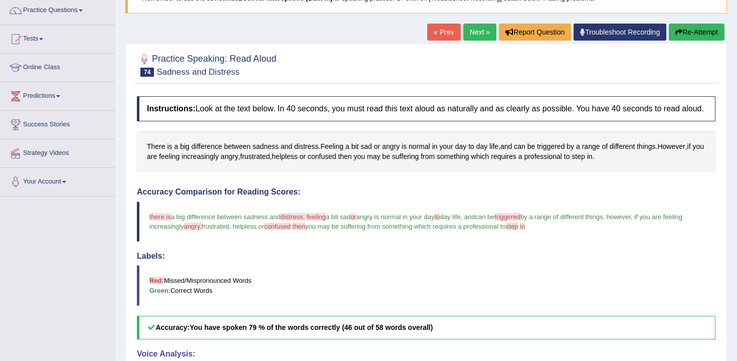
click at [683, 30] on button "Re-Attempt" at bounding box center [696, 32] width 56 height 17
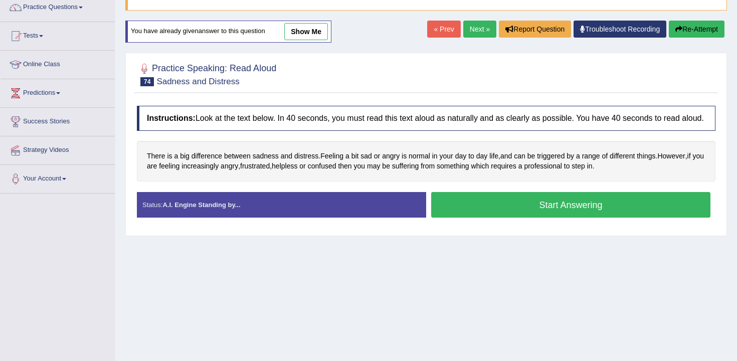
scroll to position [85, 0]
click at [523, 220] on div "Start Answering" at bounding box center [570, 206] width 289 height 28
click at [522, 217] on button "Start Answering" at bounding box center [570, 205] width 279 height 26
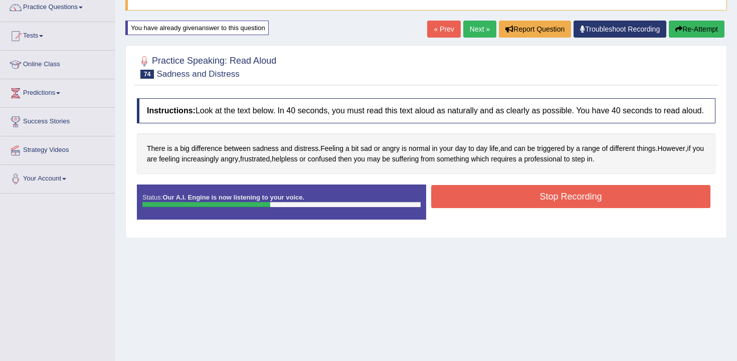
click at [519, 208] on button "Stop Recording" at bounding box center [570, 196] width 279 height 23
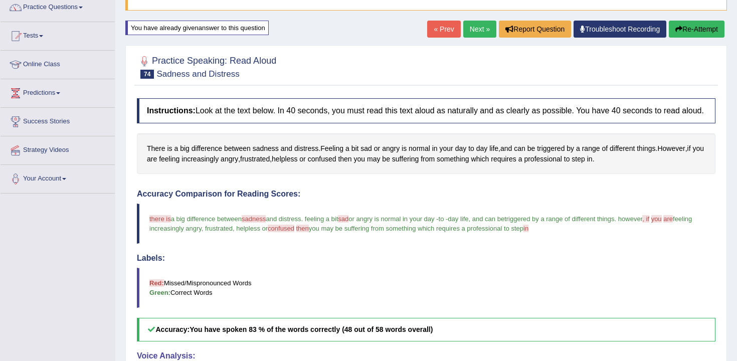
click at [484, 30] on link "Next »" at bounding box center [479, 29] width 33 height 17
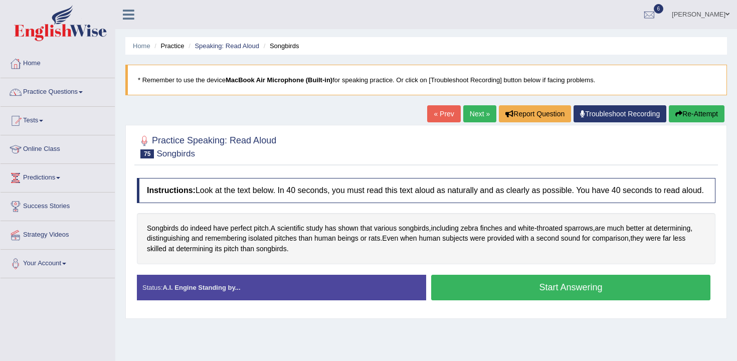
click at [474, 295] on button "Start Answering" at bounding box center [570, 288] width 279 height 26
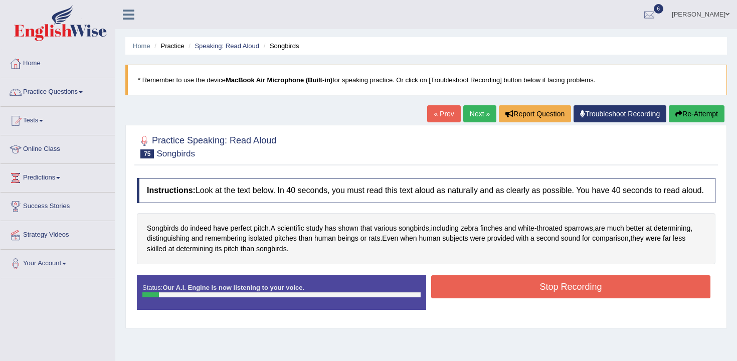
click at [474, 298] on button "Stop Recording" at bounding box center [570, 286] width 279 height 23
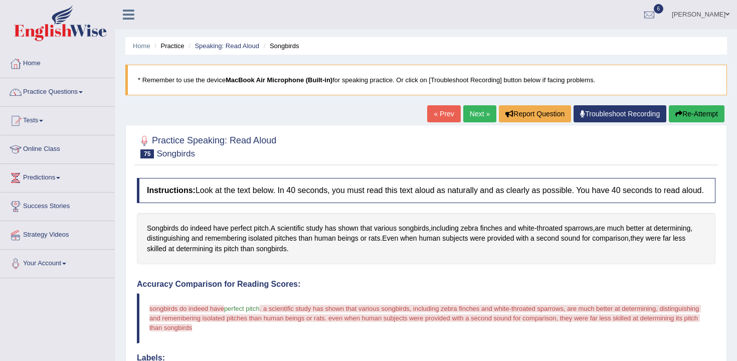
click at [679, 117] on button "Re-Attempt" at bounding box center [696, 113] width 56 height 17
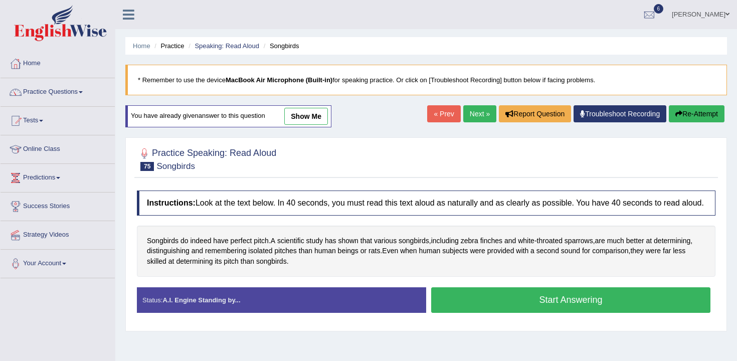
click at [433, 313] on button "Start Answering" at bounding box center [570, 300] width 279 height 26
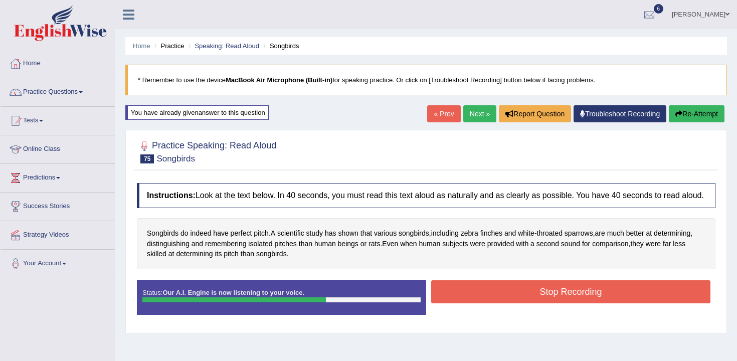
click at [495, 303] on button "Stop Recording" at bounding box center [570, 291] width 279 height 23
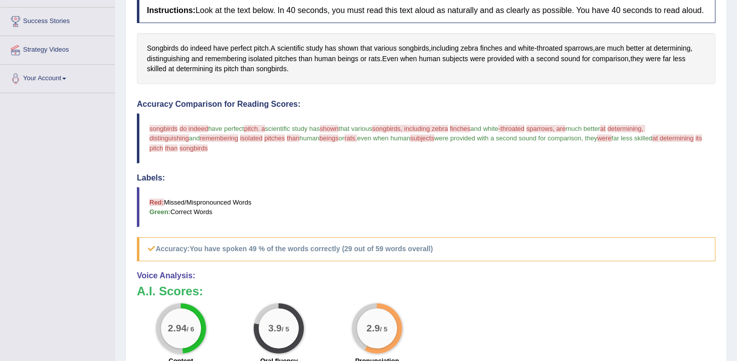
scroll to position [96, 0]
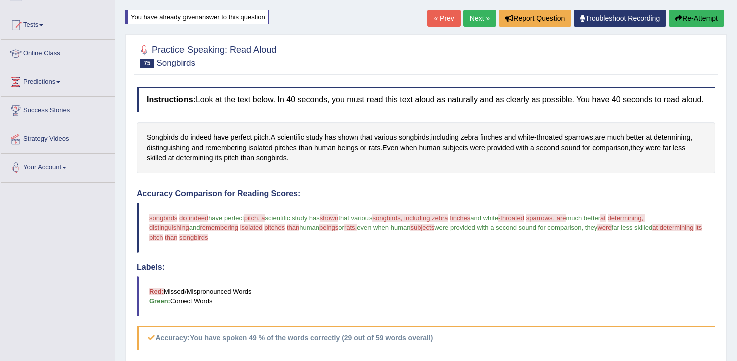
click at [693, 4] on div "Home Practice Speaking: Read Aloud Songbirds * Remember to use the device MacBo…" at bounding box center [425, 231] width 621 height 655
click at [693, 14] on button "Re-Attempt" at bounding box center [696, 18] width 56 height 17
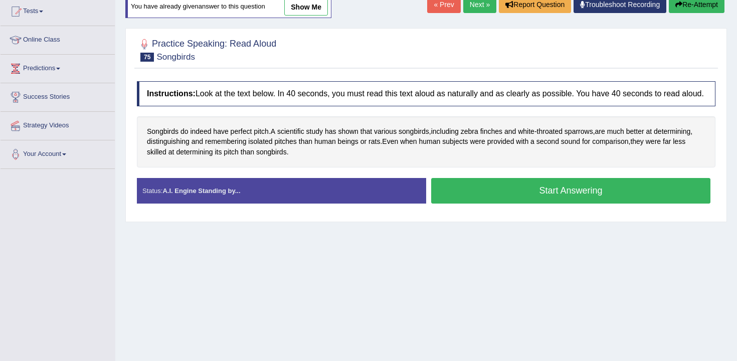
scroll to position [96, 0]
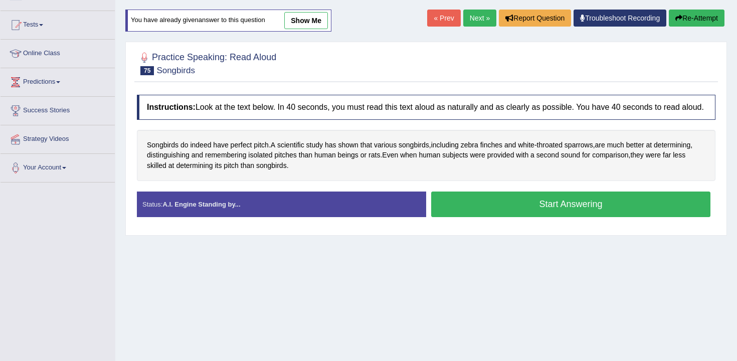
click at [516, 206] on button "Start Answering" at bounding box center [570, 204] width 279 height 26
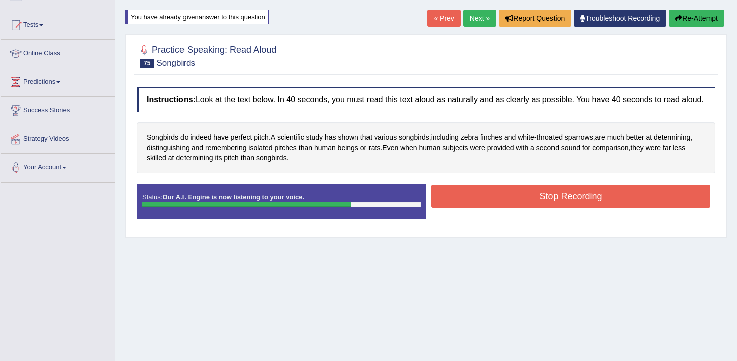
click at [516, 206] on button "Stop Recording" at bounding box center [570, 195] width 279 height 23
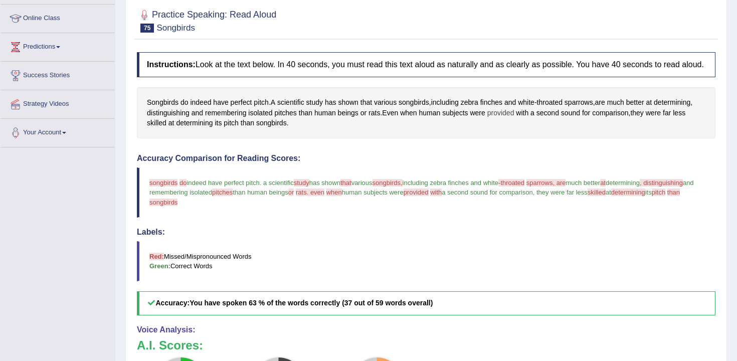
scroll to position [84, 0]
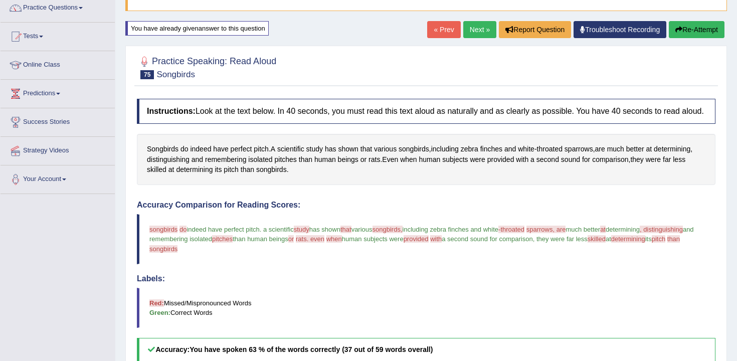
click at [695, 40] on div "« Prev Next » Report Question Troubleshoot Recording Re-Attempt" at bounding box center [577, 31] width 300 height 20
click at [694, 31] on button "Re-Attempt" at bounding box center [696, 29] width 56 height 17
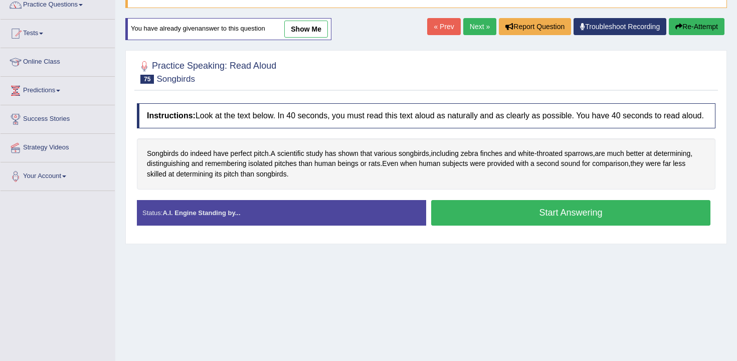
click at [500, 223] on button "Start Answering" at bounding box center [570, 213] width 279 height 26
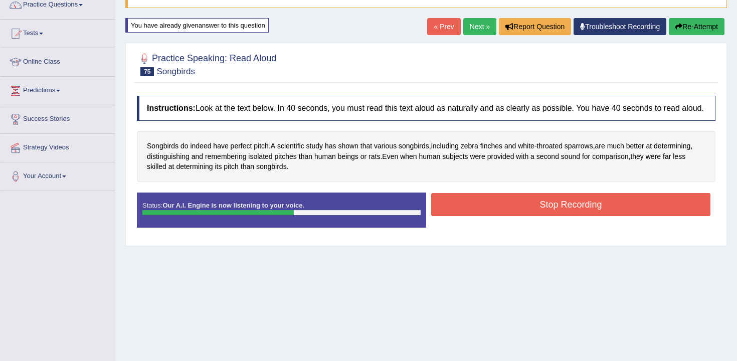
click at [505, 216] on button "Stop Recording" at bounding box center [570, 204] width 279 height 23
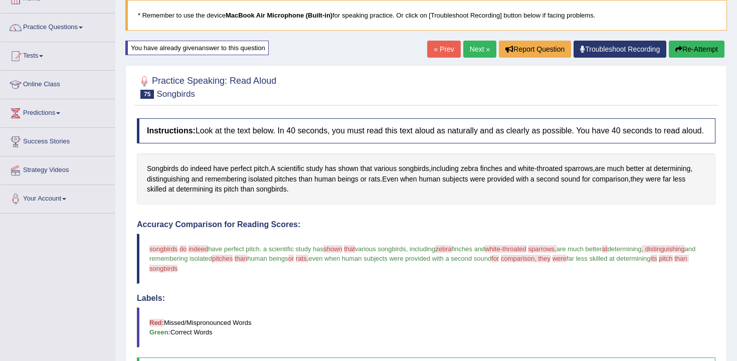
scroll to position [21, 0]
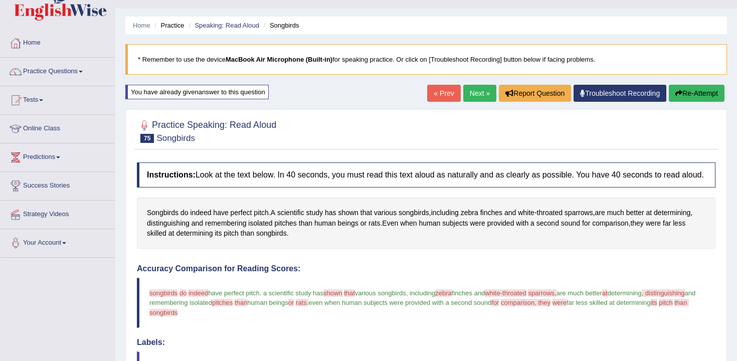
click at [477, 99] on link "Next »" at bounding box center [479, 93] width 33 height 17
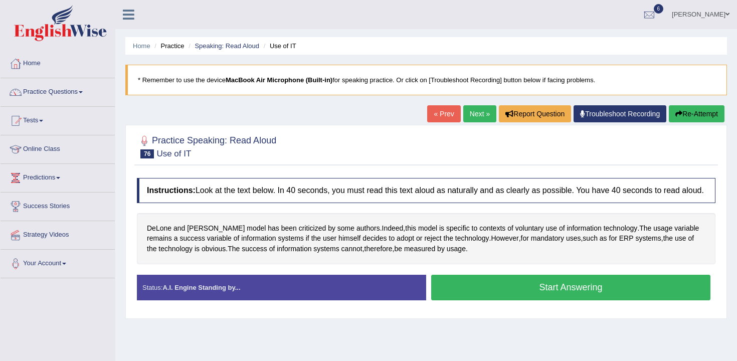
click at [440, 300] on button "Start Answering" at bounding box center [570, 288] width 279 height 26
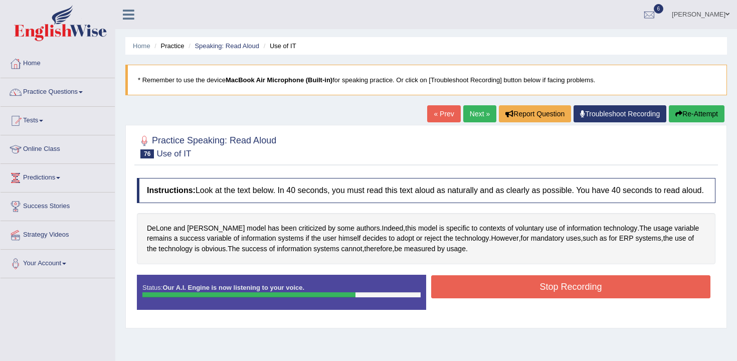
click at [497, 288] on button "Stop Recording" at bounding box center [570, 286] width 279 height 23
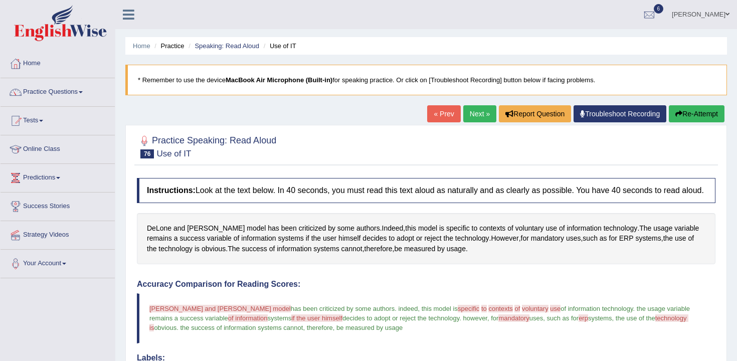
click at [699, 110] on button "Re-Attempt" at bounding box center [696, 113] width 56 height 17
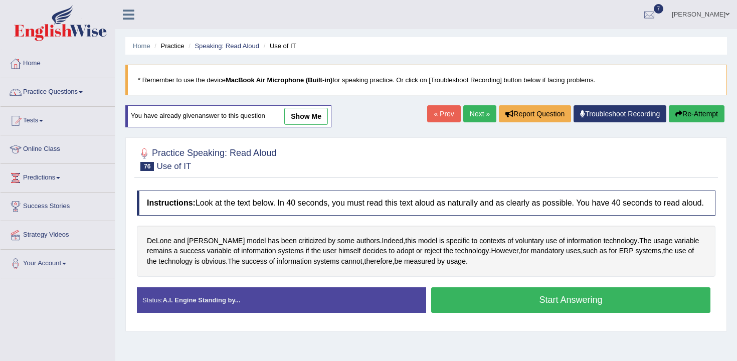
click at [535, 304] on button "Start Answering" at bounding box center [570, 300] width 279 height 26
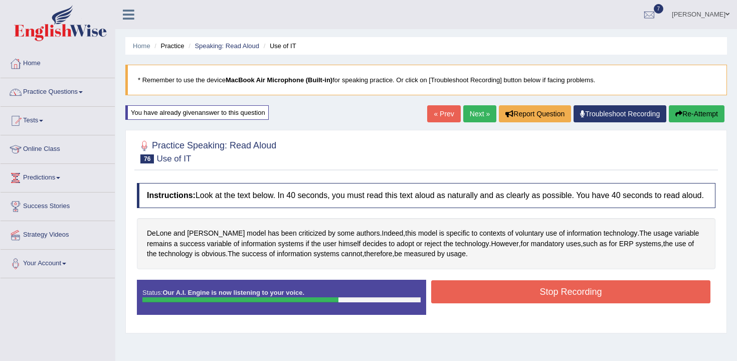
click at [535, 303] on button "Stop Recording" at bounding box center [570, 291] width 279 height 23
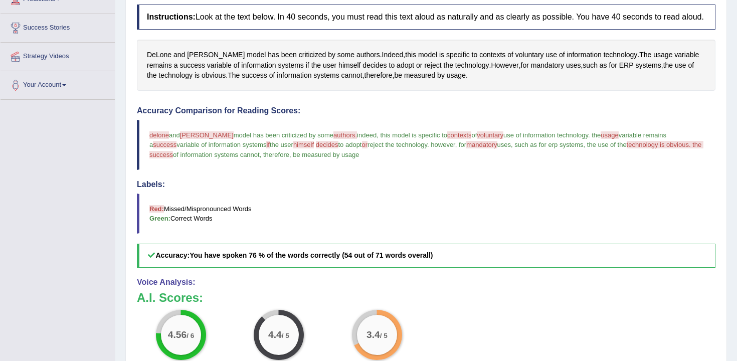
scroll to position [50, 0]
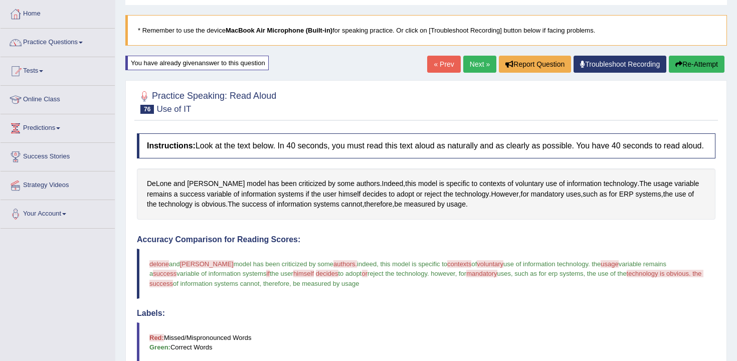
click at [478, 72] on link "Next »" at bounding box center [479, 64] width 33 height 17
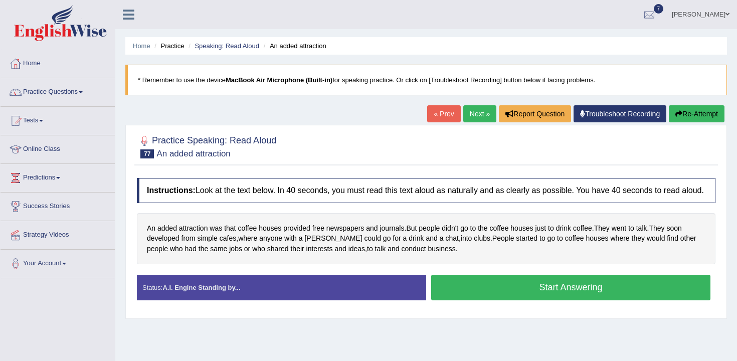
click at [435, 286] on button "Start Answering" at bounding box center [570, 288] width 279 height 26
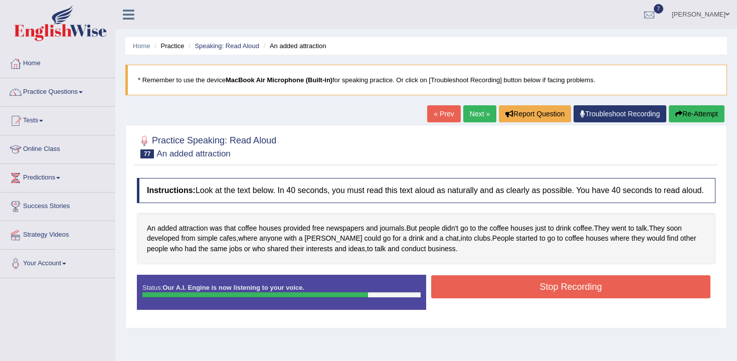
click at [444, 290] on button "Stop Recording" at bounding box center [570, 286] width 279 height 23
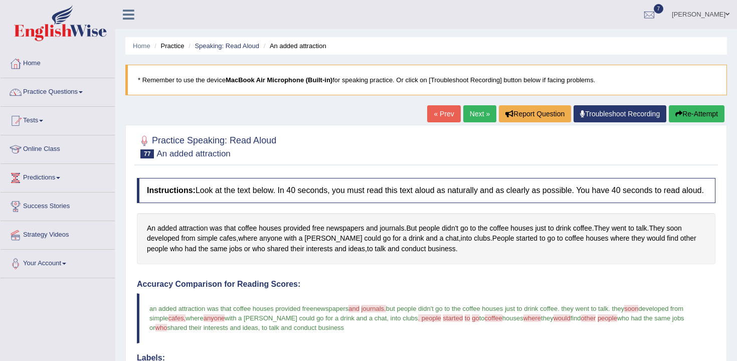
click at [472, 113] on link "Next »" at bounding box center [479, 113] width 33 height 17
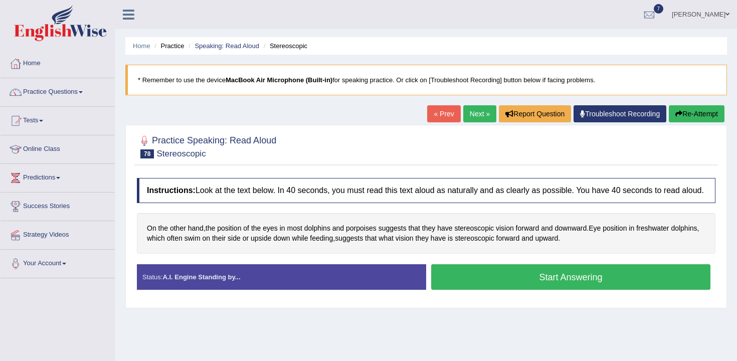
click at [472, 268] on div "Instructions: Look at the text below. In 40 seconds, you must read this text al…" at bounding box center [425, 238] width 583 height 130
click at [477, 289] on button "Start Answering" at bounding box center [570, 277] width 279 height 26
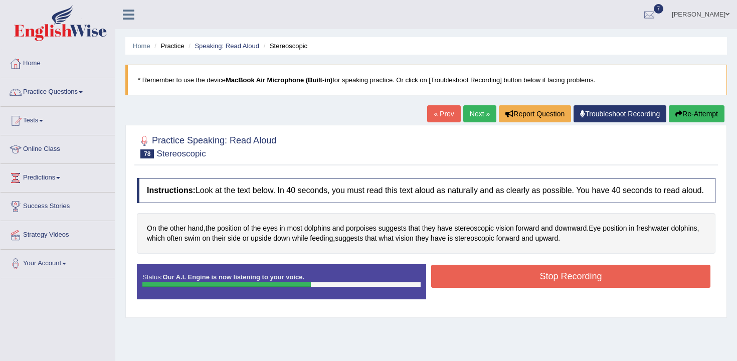
click at [477, 288] on button "Stop Recording" at bounding box center [570, 276] width 279 height 23
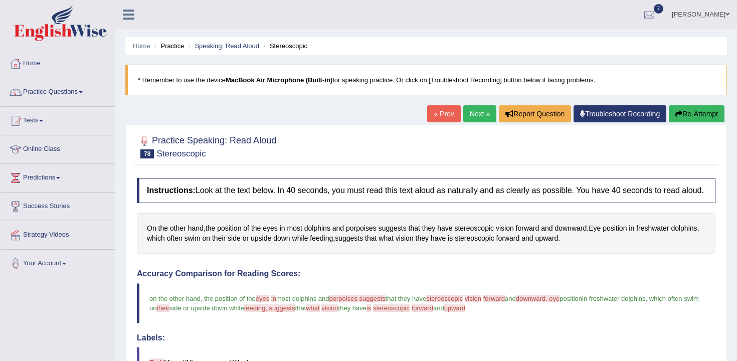
click at [469, 123] on div "« Prev Next » Report Question Troubleshoot Recording Re-Attempt" at bounding box center [577, 115] width 300 height 20
click at [474, 114] on link "Next »" at bounding box center [479, 113] width 33 height 17
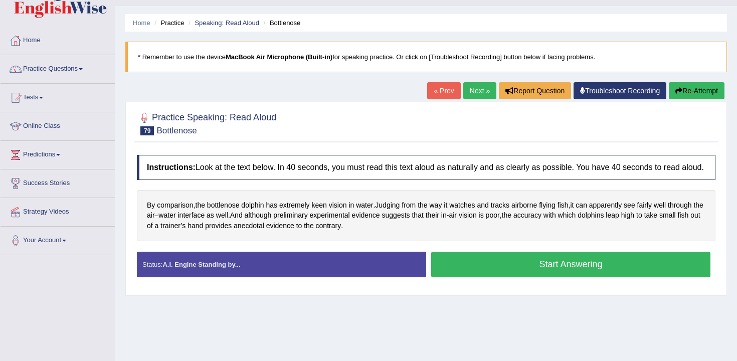
scroll to position [38, 0]
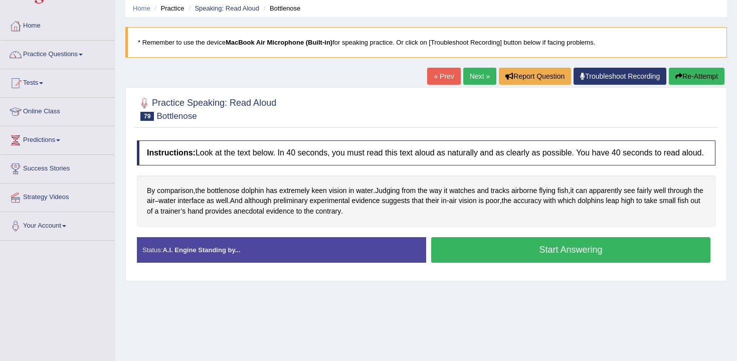
click at [428, 261] on div "Start Answering" at bounding box center [570, 251] width 289 height 28
click at [444, 257] on button "Start Answering" at bounding box center [570, 250] width 279 height 26
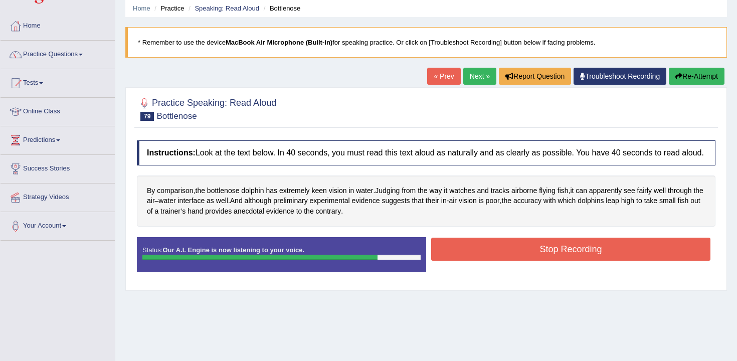
click at [485, 261] on button "Stop Recording" at bounding box center [570, 249] width 279 height 23
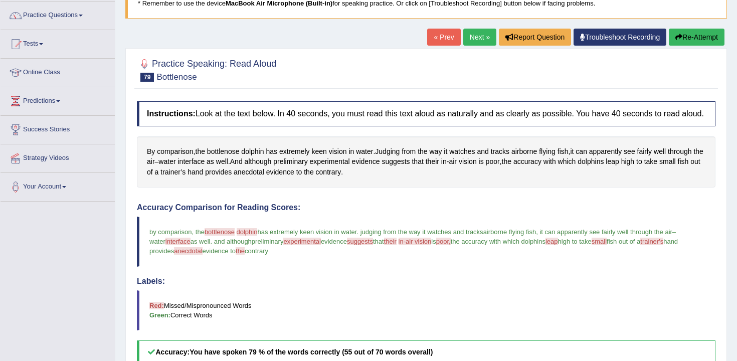
scroll to position [45, 0]
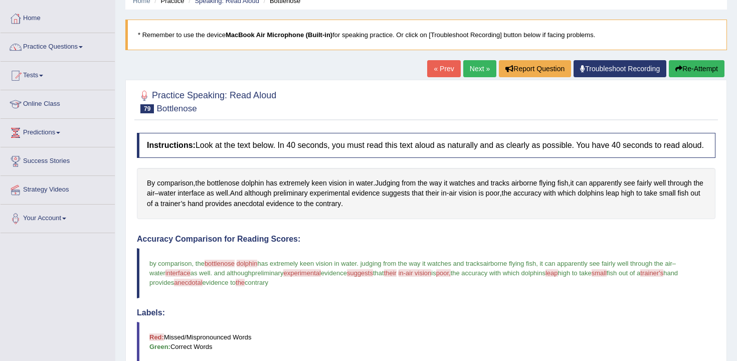
click at [476, 73] on link "Next »" at bounding box center [479, 68] width 33 height 17
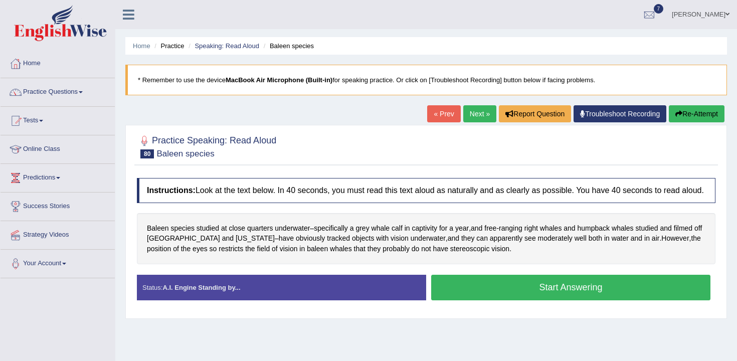
click at [502, 264] on div "Baleen species studied at close quarters underwater – specifically a grey whale…" at bounding box center [426, 238] width 578 height 51
click at [501, 284] on button "Start Answering" at bounding box center [570, 288] width 279 height 26
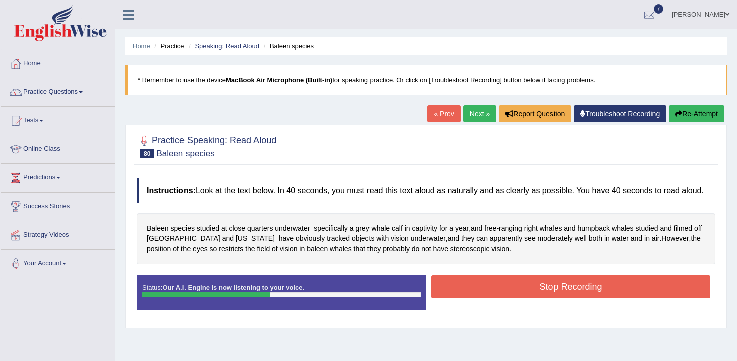
click at [542, 298] on button "Stop Recording" at bounding box center [570, 286] width 279 height 23
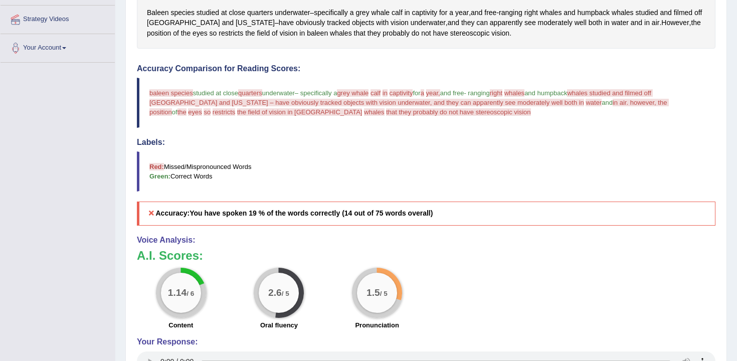
scroll to position [324, 0]
